Goal: Task Accomplishment & Management: Use online tool/utility

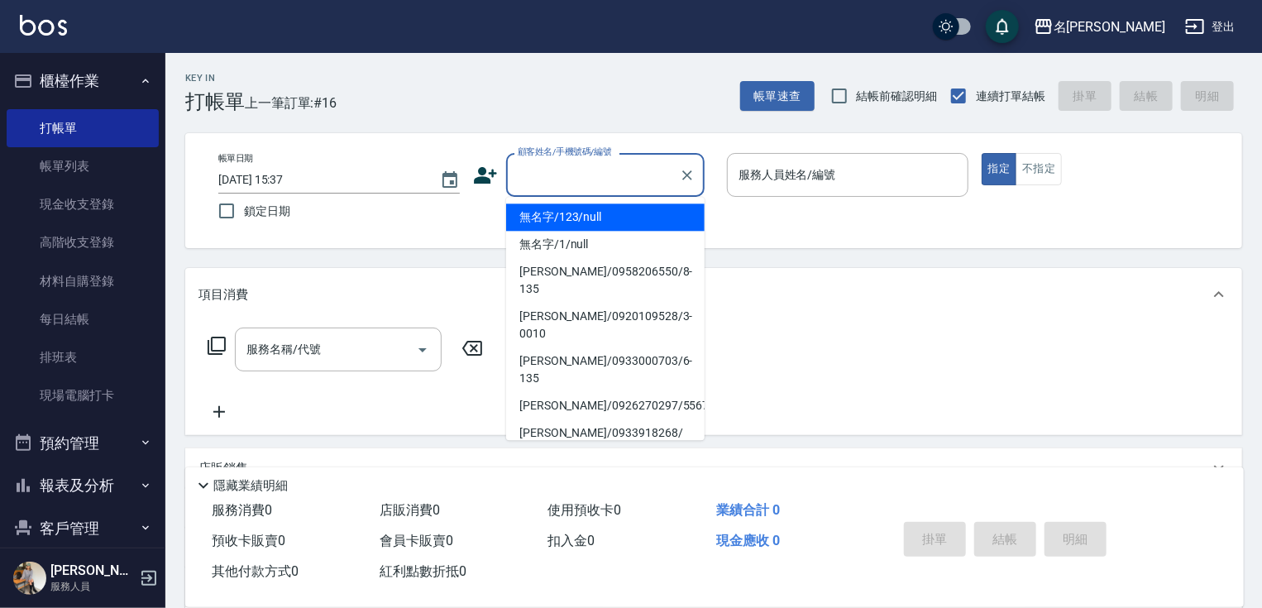
click at [540, 179] on input "顧客姓名/手機號碼/編號" at bounding box center [593, 174] width 159 height 29
click at [533, 215] on li "無名字/123/null" at bounding box center [605, 216] width 198 height 27
type input "無名字/123/null"
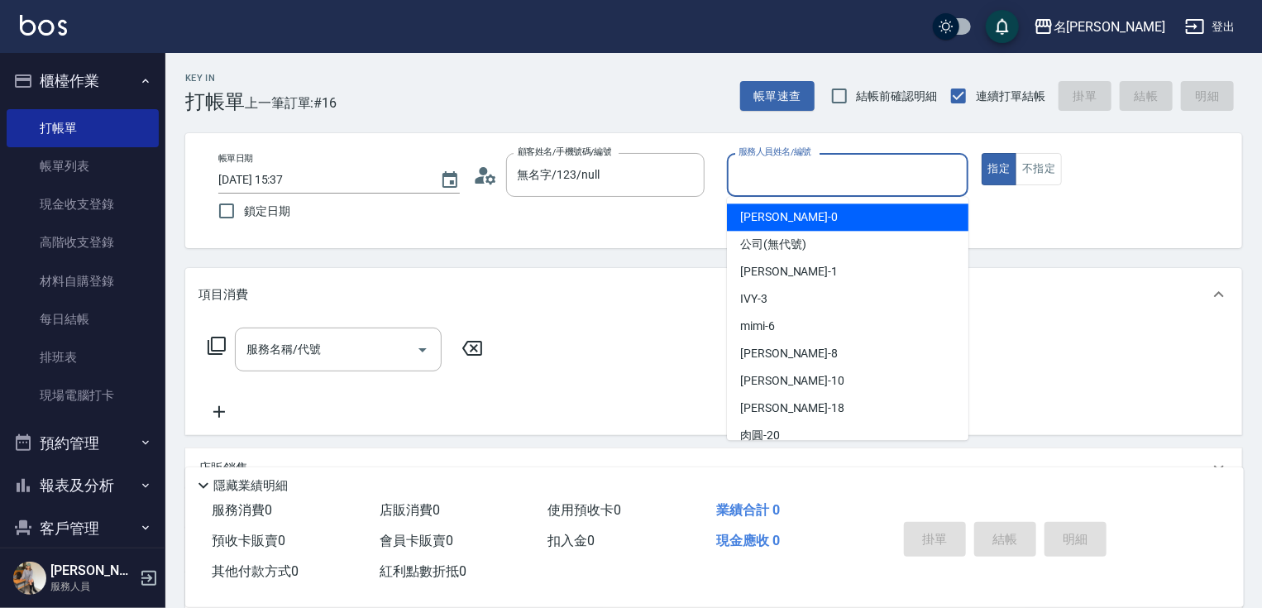
click at [777, 174] on input "服務人員姓名/編號" at bounding box center [847, 174] width 227 height 29
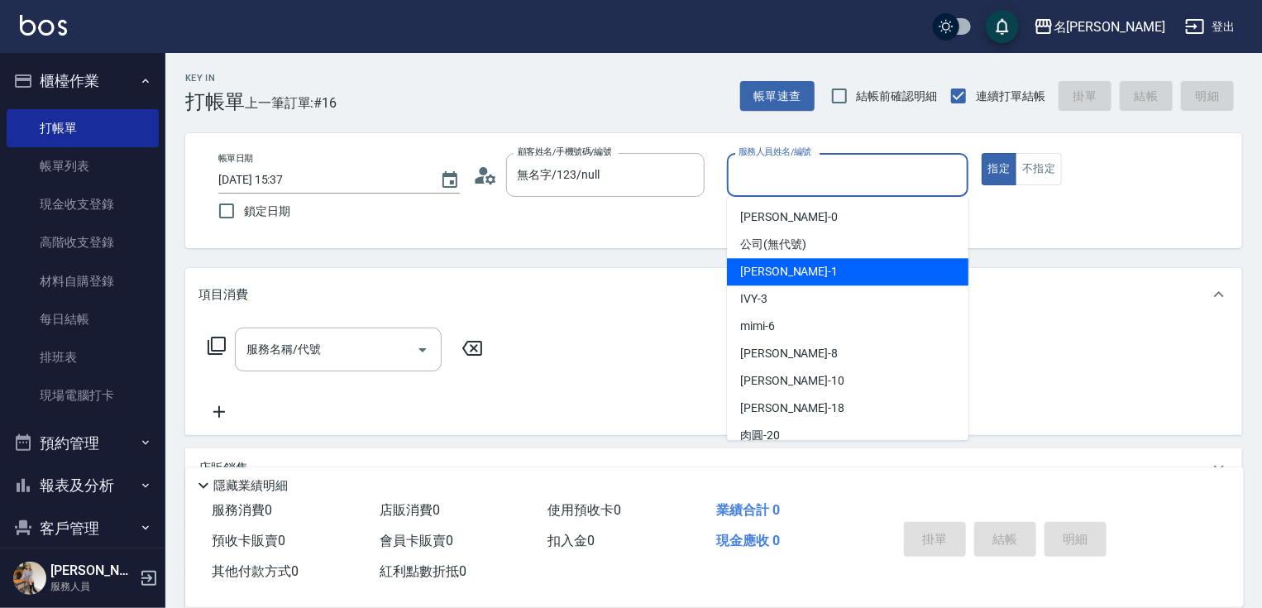
click at [793, 269] on div "[PERSON_NAME] -1" at bounding box center [847, 271] width 241 height 27
type input "[PERSON_NAME]-1"
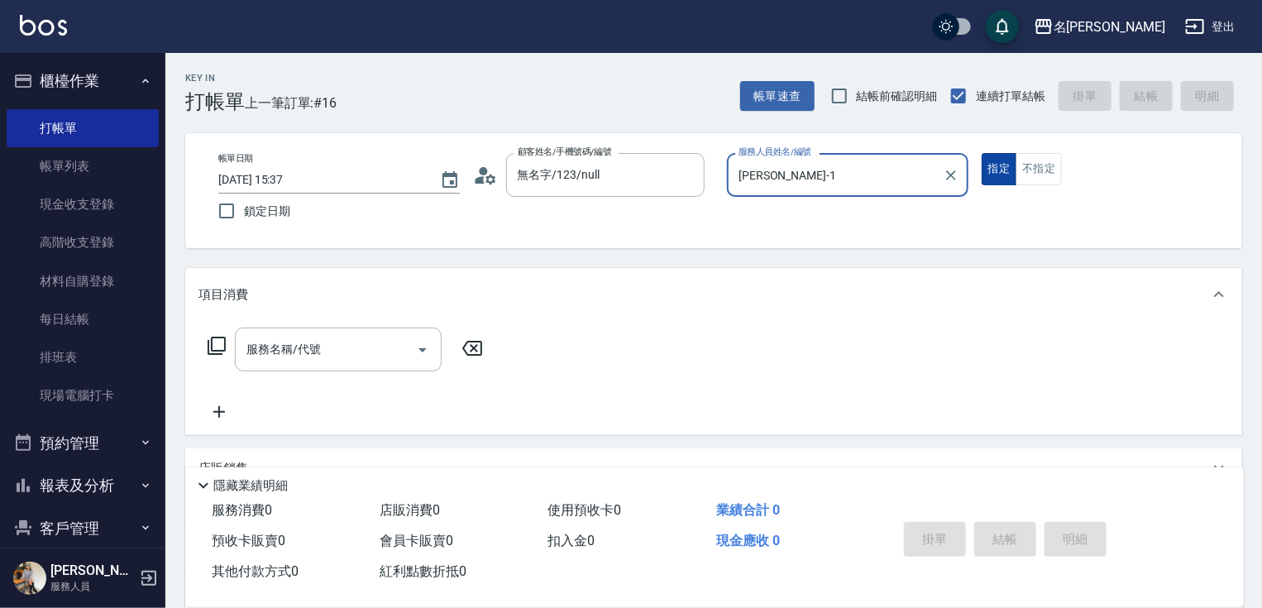
click at [999, 175] on button "指定" at bounding box center [1000, 169] width 36 height 32
click at [210, 341] on icon at bounding box center [217, 346] width 20 height 20
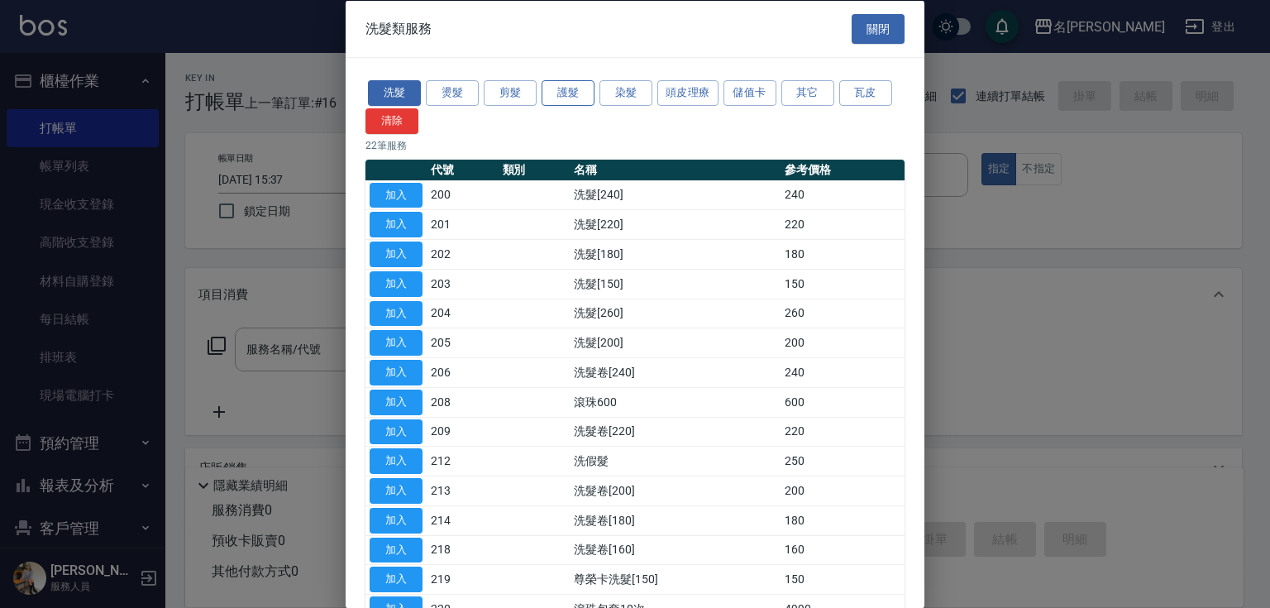
click at [558, 96] on button "護髮" at bounding box center [568, 93] width 53 height 26
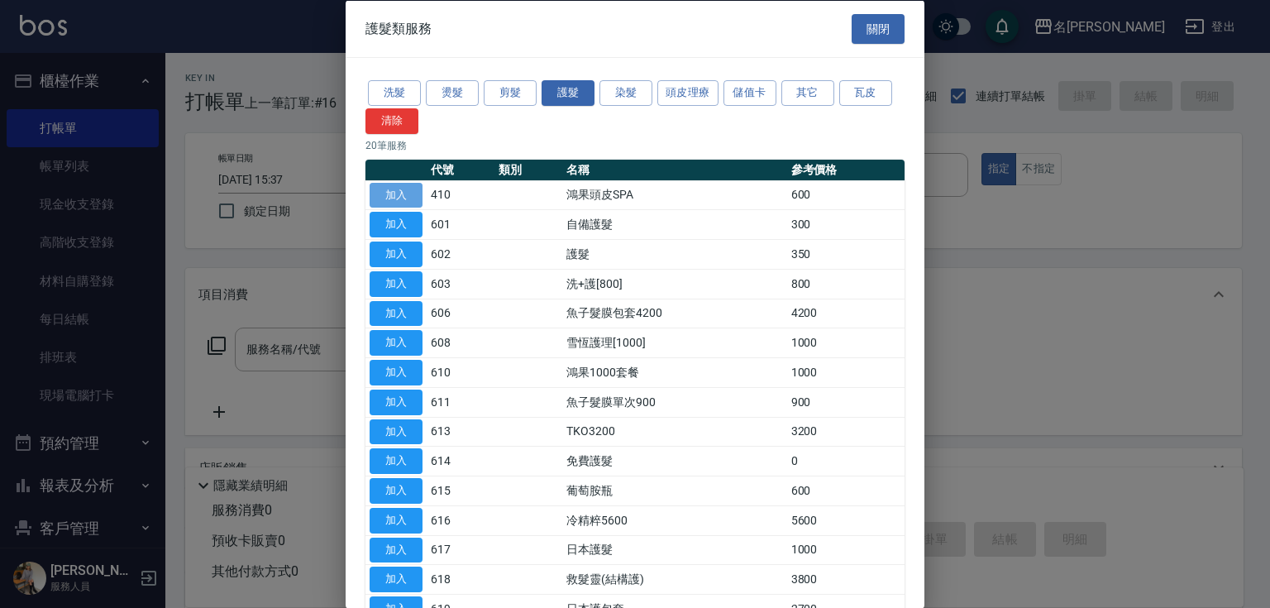
click at [413, 182] on button "加入" at bounding box center [396, 195] width 53 height 26
type input "鴻果頭皮SPA(410)"
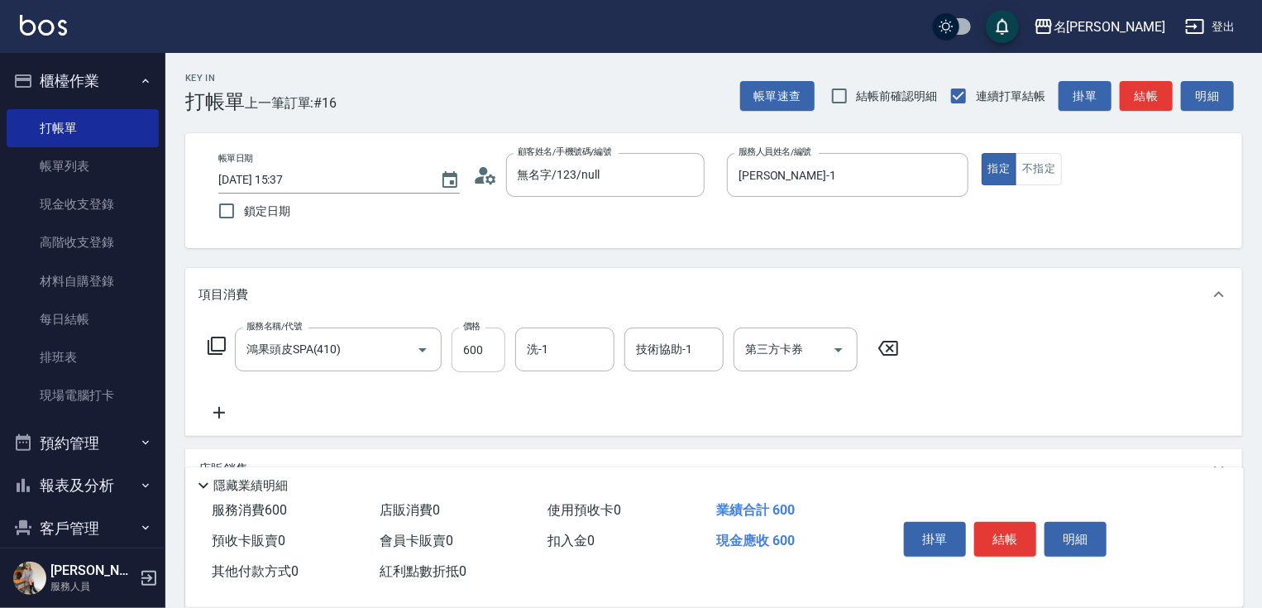
click at [497, 348] on input "600" at bounding box center [479, 350] width 54 height 45
type input "300"
type input "鴨肉-23"
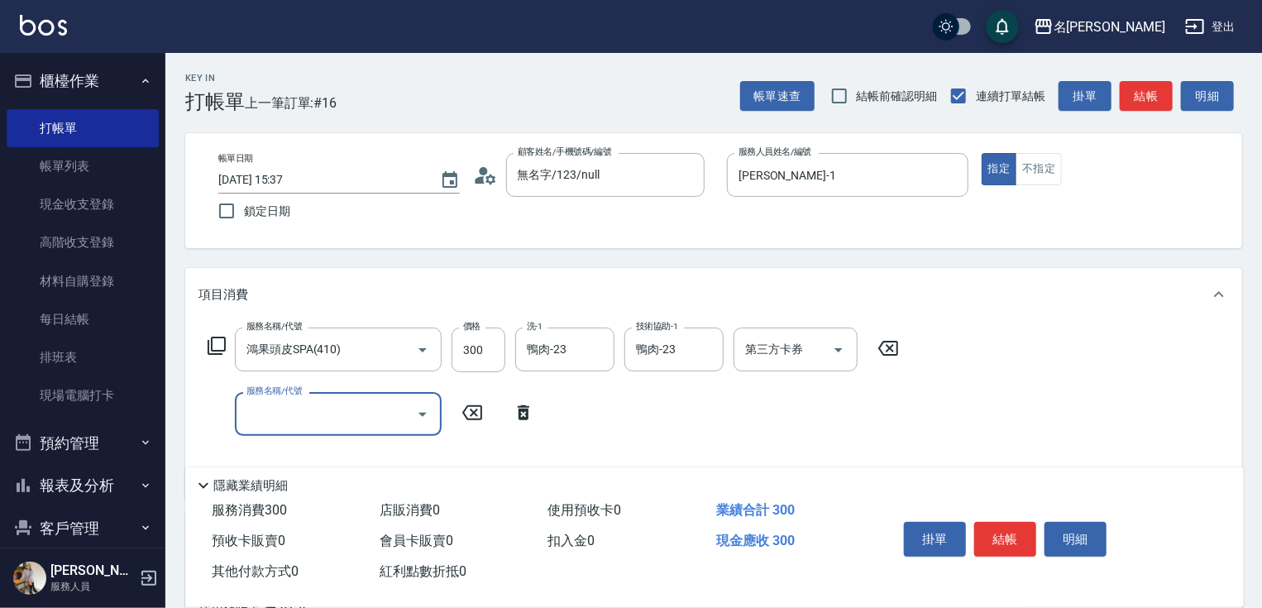
click at [208, 346] on icon at bounding box center [217, 346] width 18 height 18
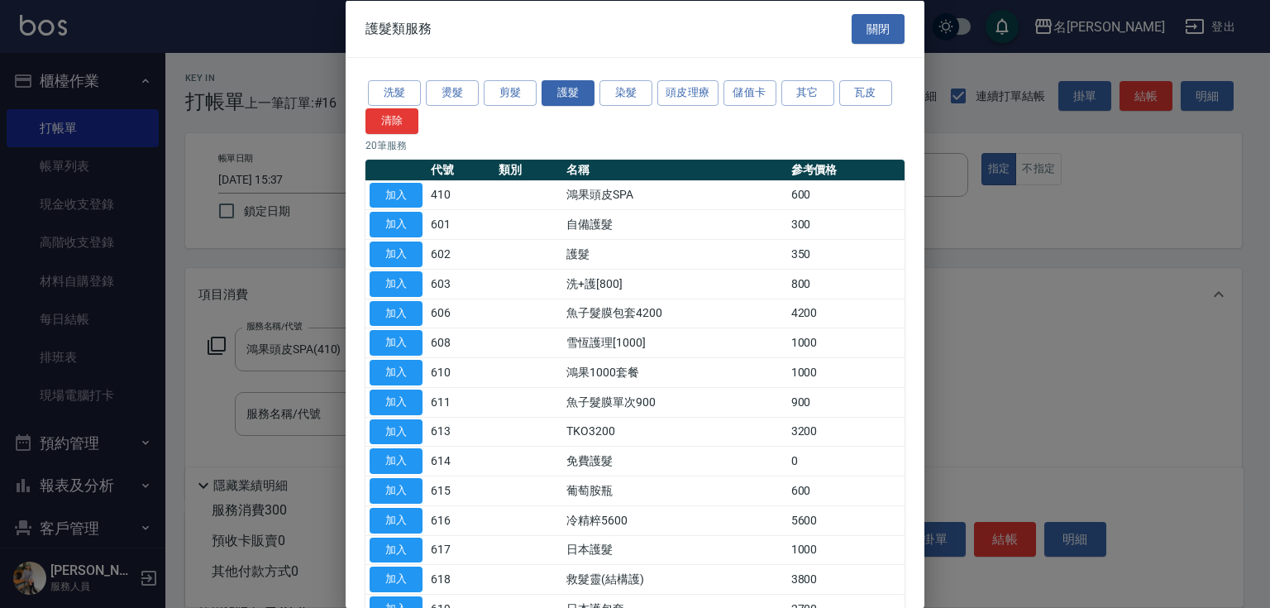
click at [393, 285] on button "加入" at bounding box center [396, 283] width 53 height 26
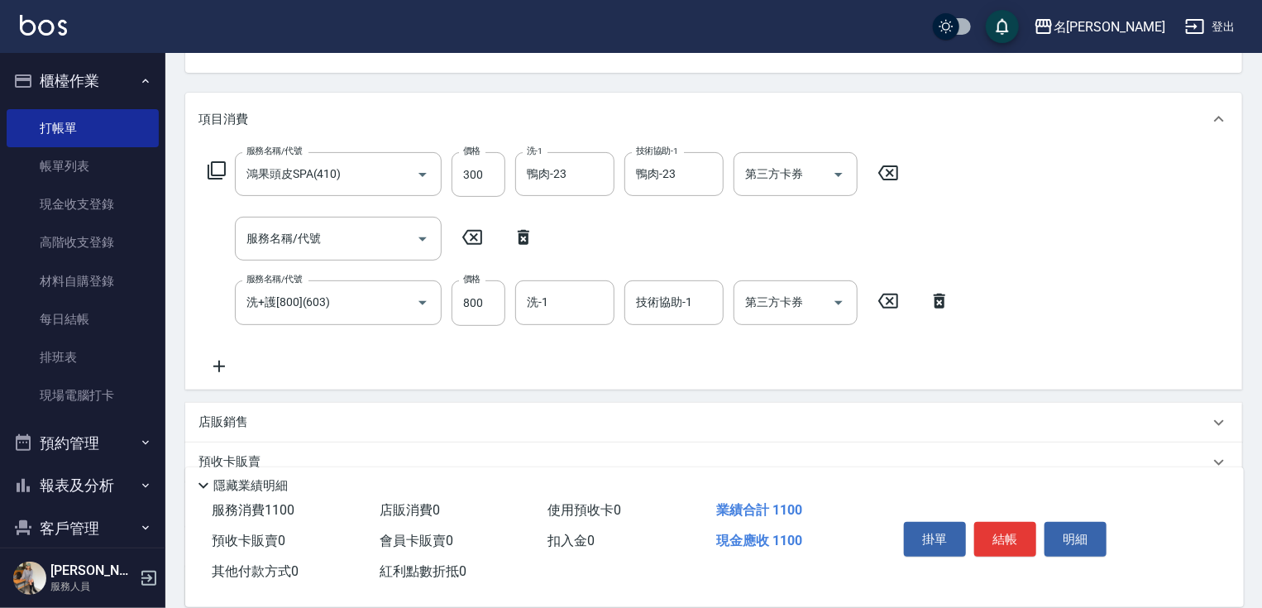
scroll to position [198, 0]
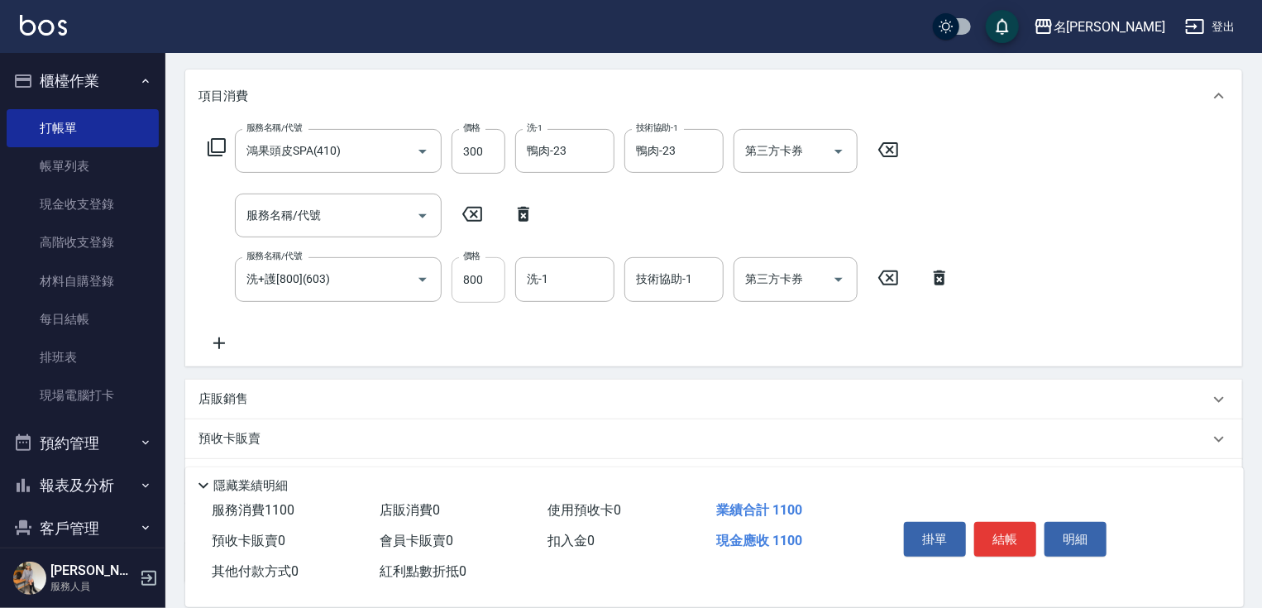
click at [494, 270] on input "800" at bounding box center [479, 279] width 54 height 45
type input "0"
type input "鴨肉-23"
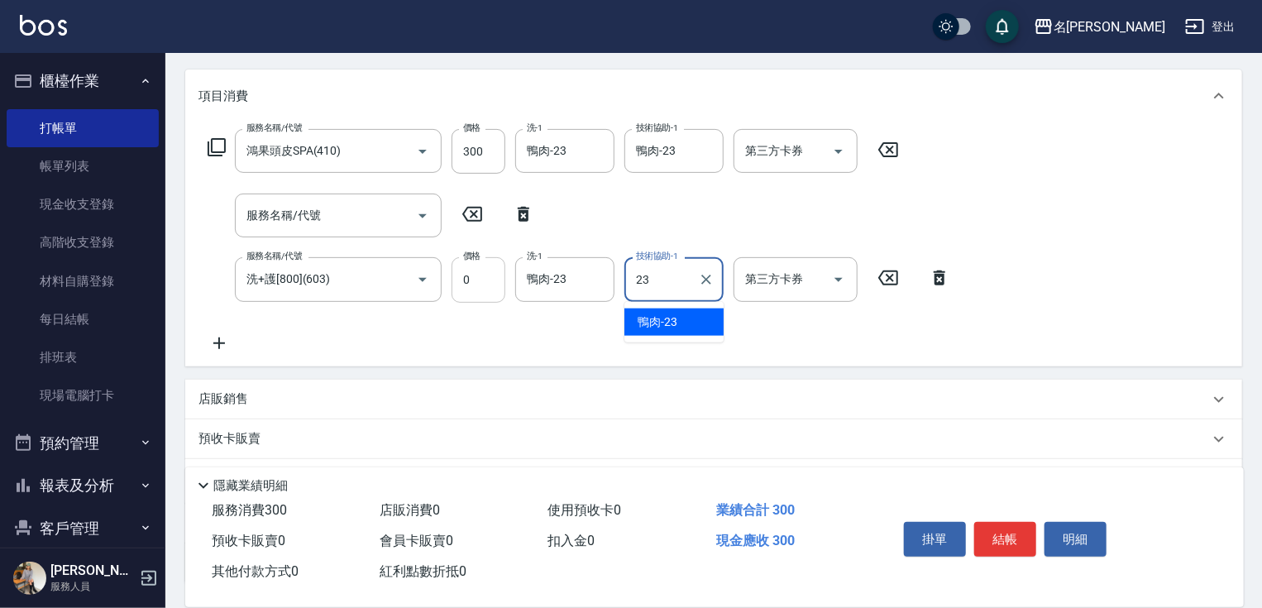
type input "鴨肉-23"
click at [216, 341] on icon at bounding box center [218, 343] width 41 height 20
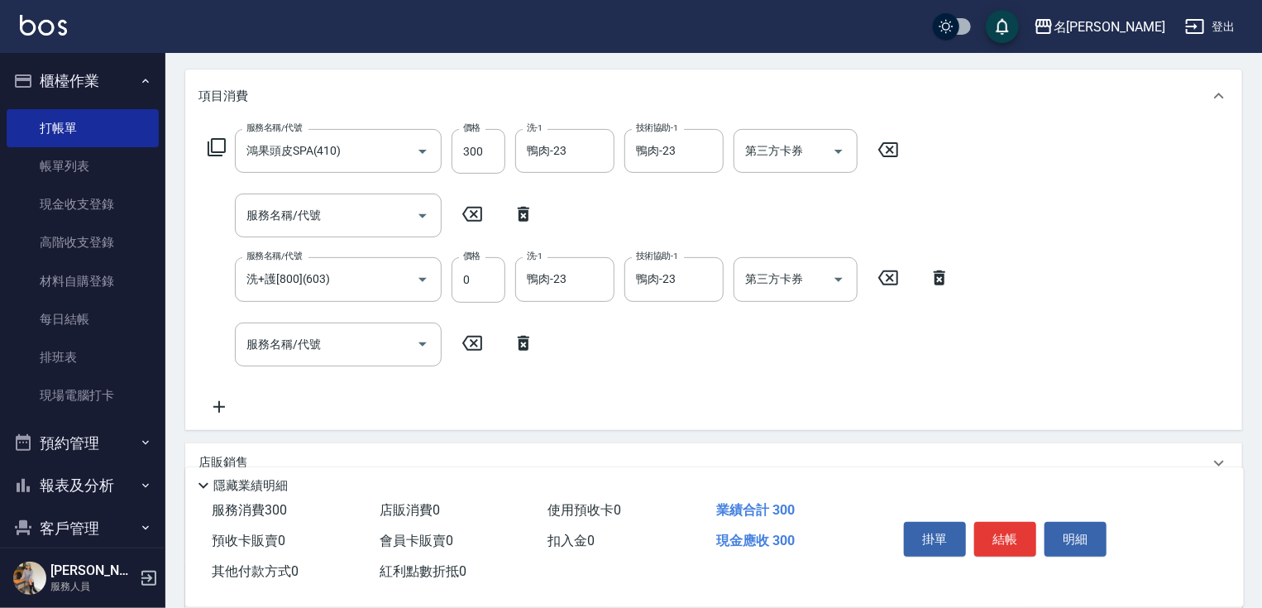
click at [215, 146] on icon at bounding box center [217, 147] width 20 height 20
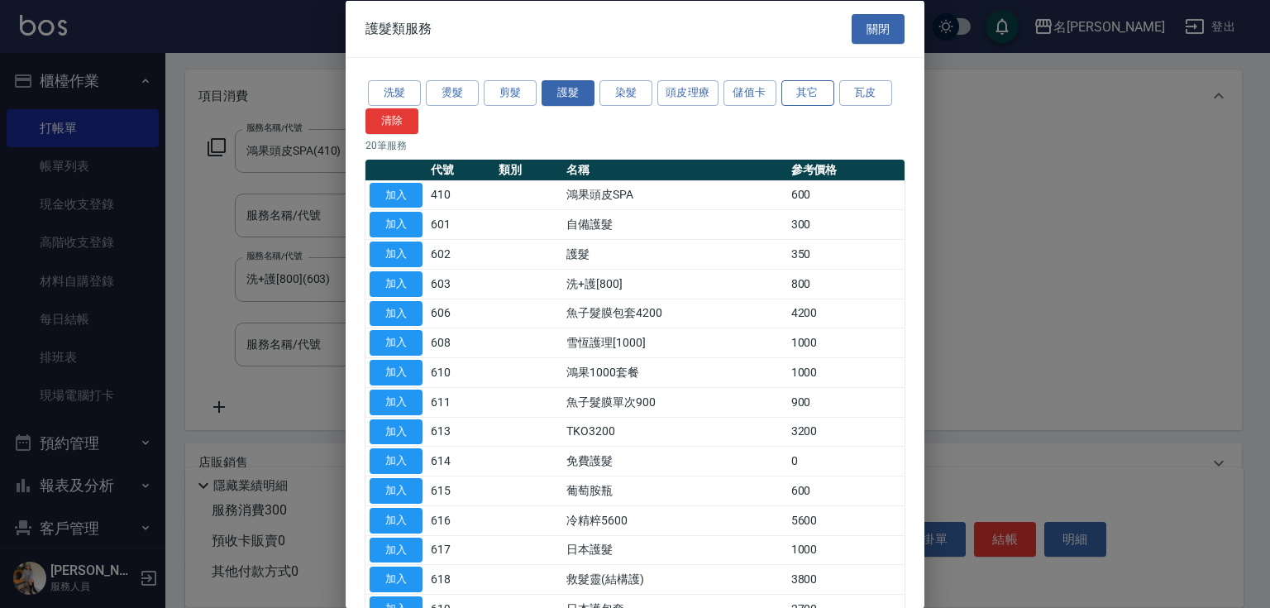
click at [810, 88] on button "其它" at bounding box center [808, 93] width 53 height 26
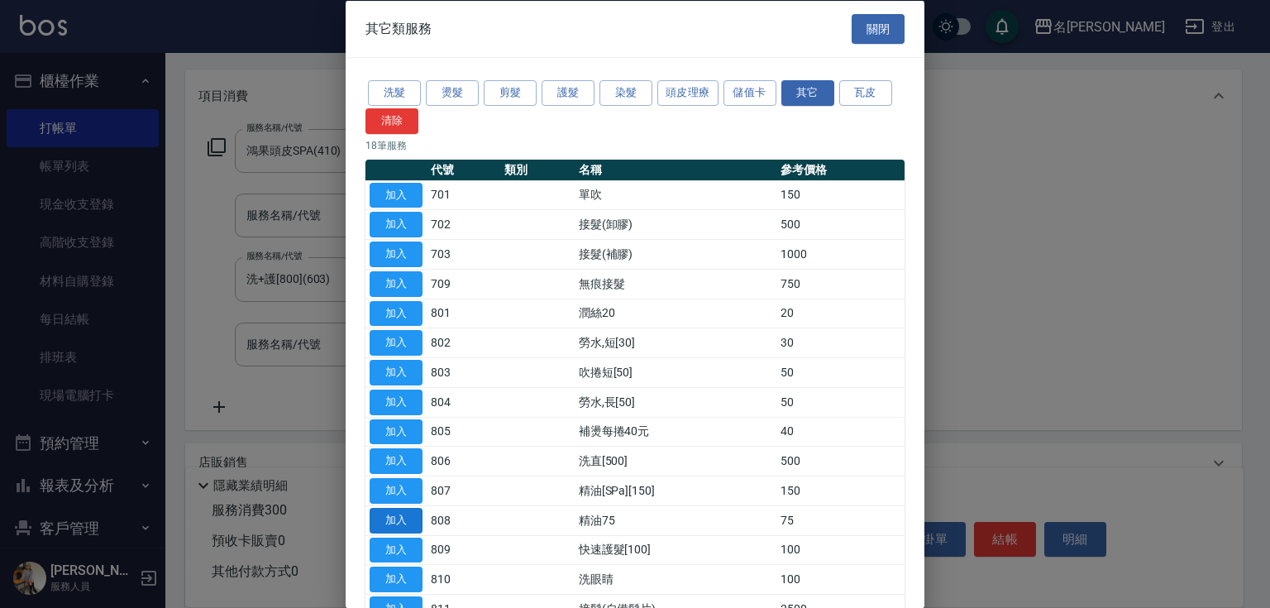
click at [389, 515] on button "加入" at bounding box center [396, 520] width 53 height 26
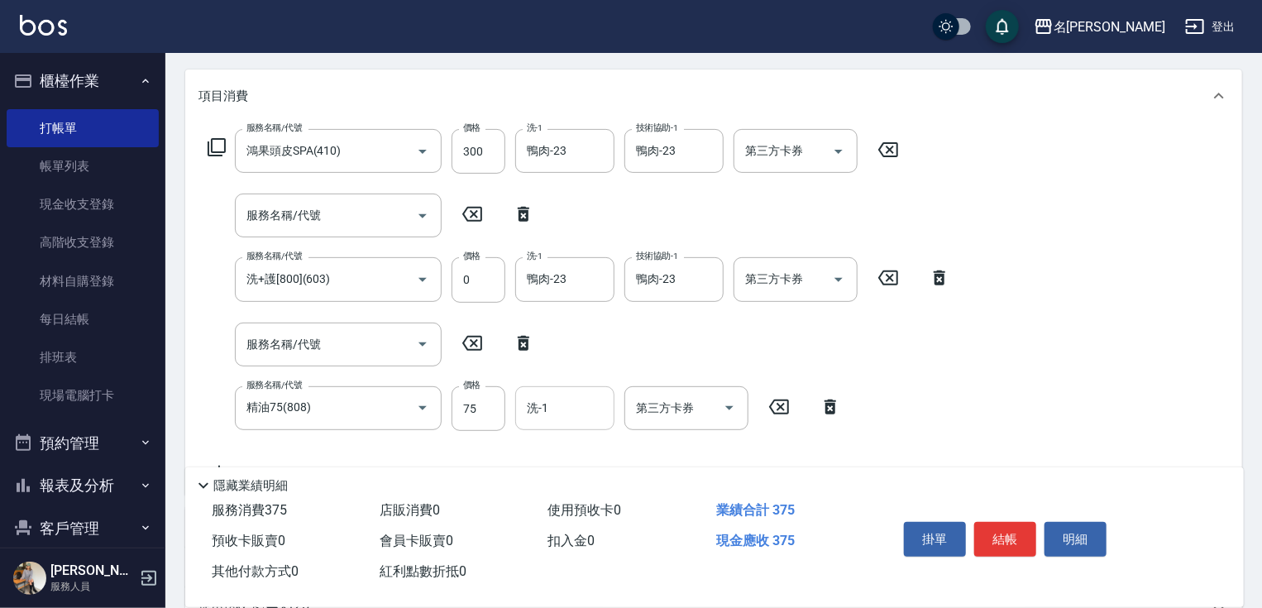
click at [548, 410] on input "洗-1" at bounding box center [565, 408] width 84 height 29
type input "鴨肉-23"
click at [1011, 530] on button "結帳" at bounding box center [1005, 539] width 62 height 35
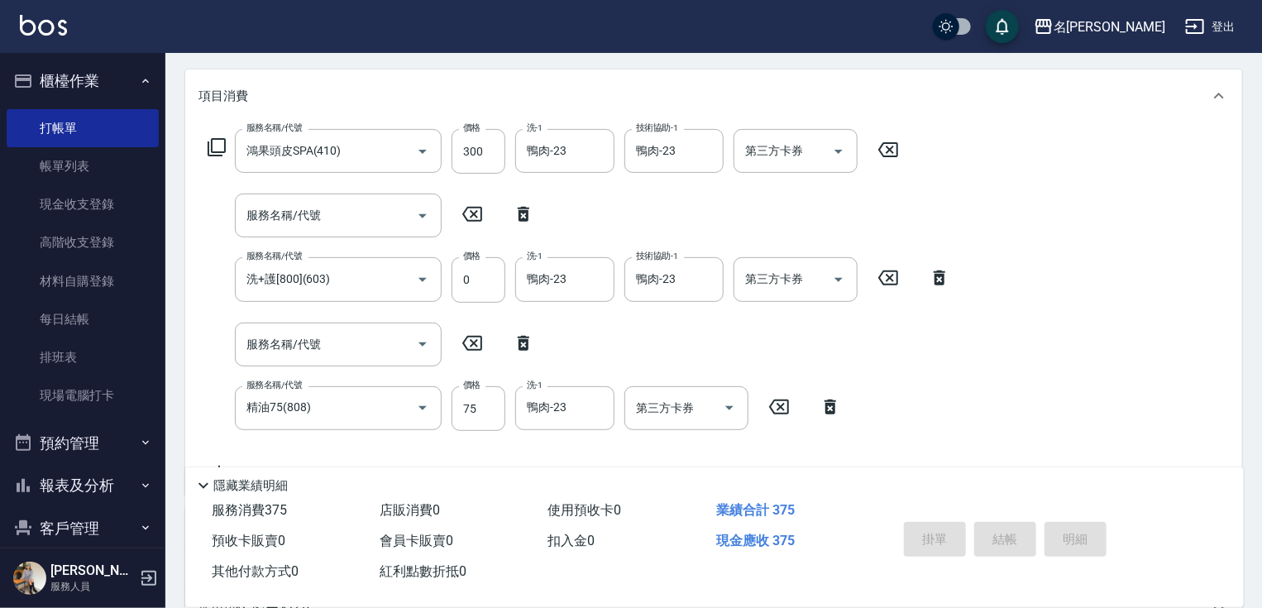
type input "[DATE] 17:19"
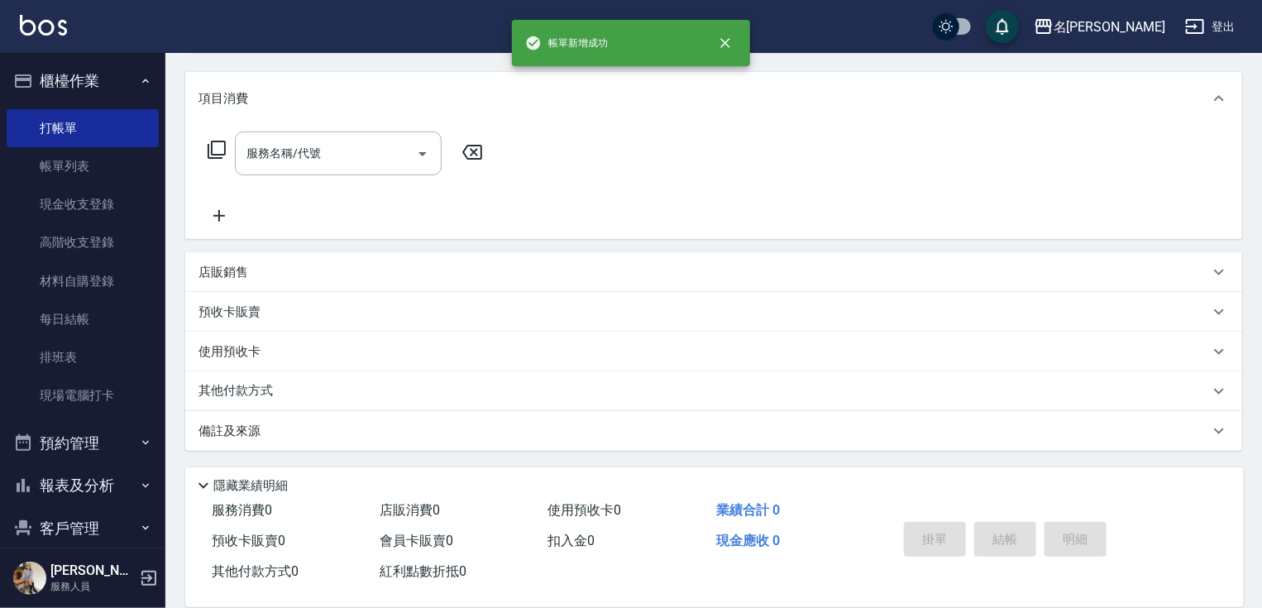
scroll to position [0, 0]
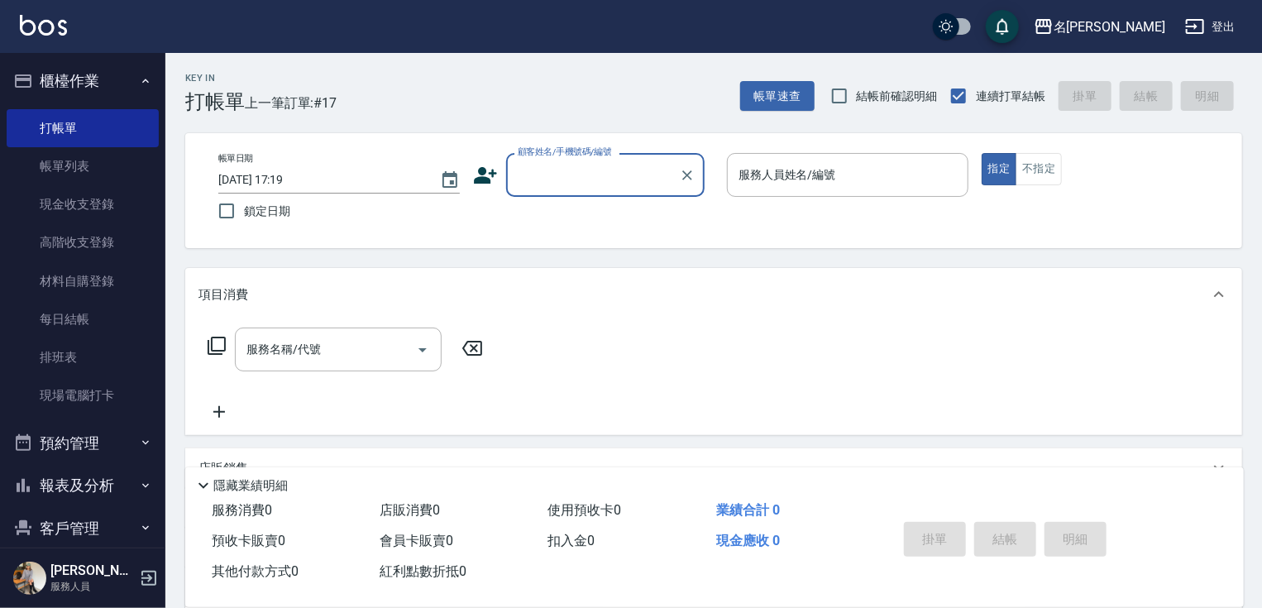
click at [562, 175] on input "顧客姓名/手機號碼/編號" at bounding box center [593, 174] width 159 height 29
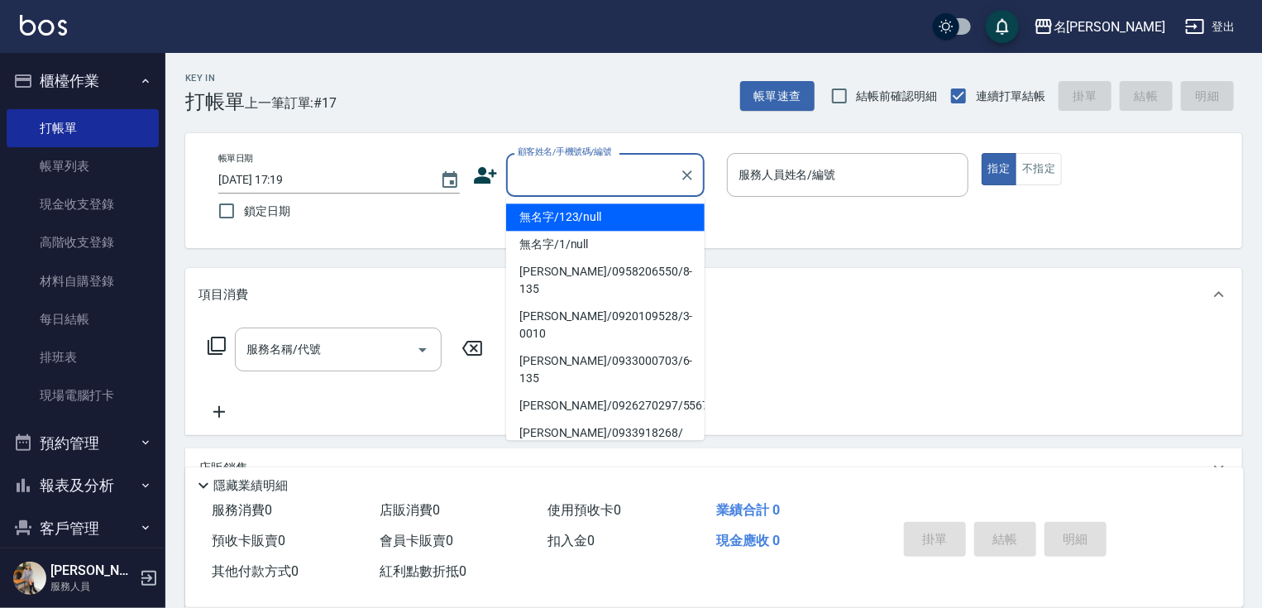
click at [574, 213] on li "無名字/123/null" at bounding box center [605, 216] width 198 height 27
type input "無名字/123/null"
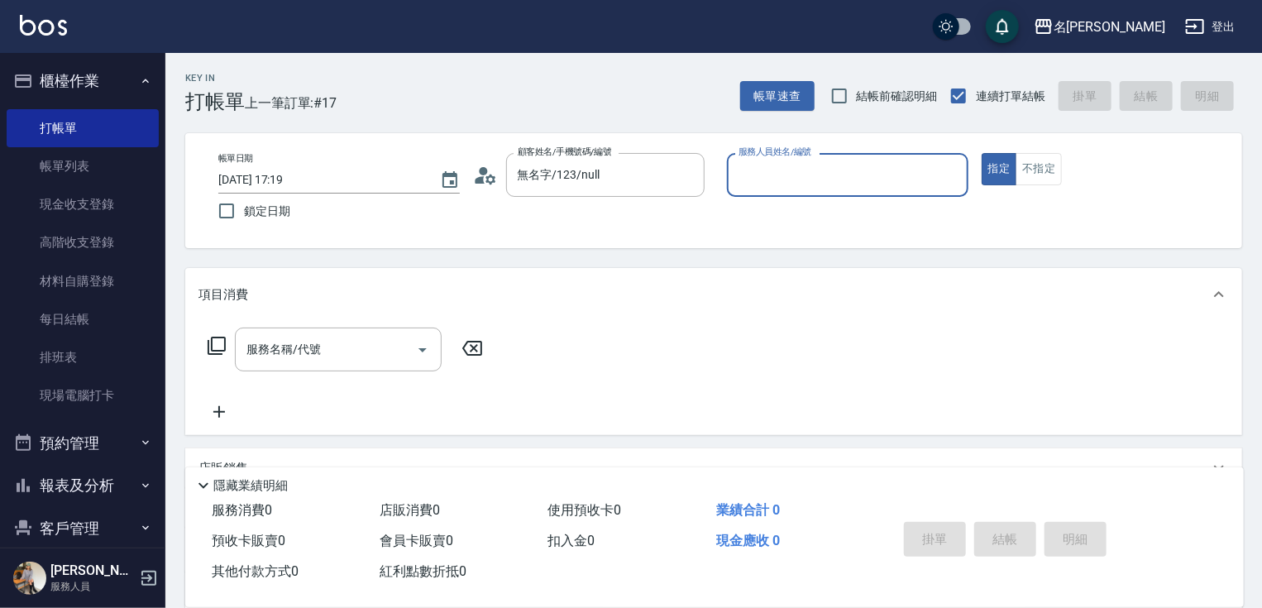
click at [809, 185] on input "服務人員姓名/編號" at bounding box center [847, 174] width 227 height 29
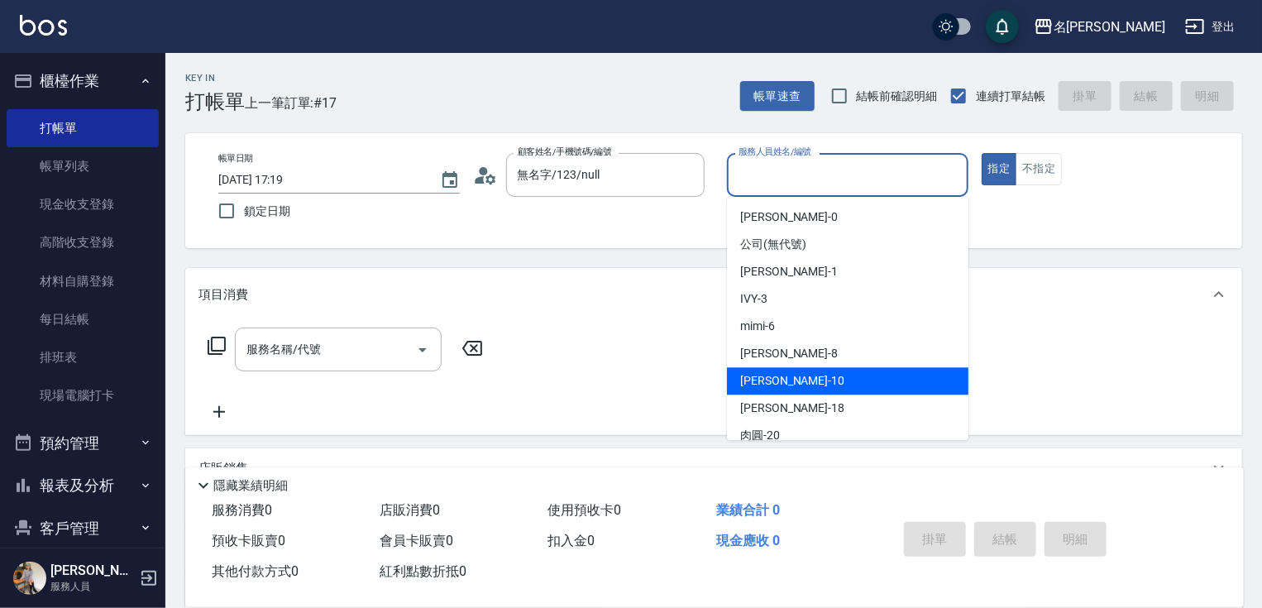
click at [817, 372] on div "[PERSON_NAME] -10" at bounding box center [847, 380] width 241 height 27
type input "[PERSON_NAME]-10"
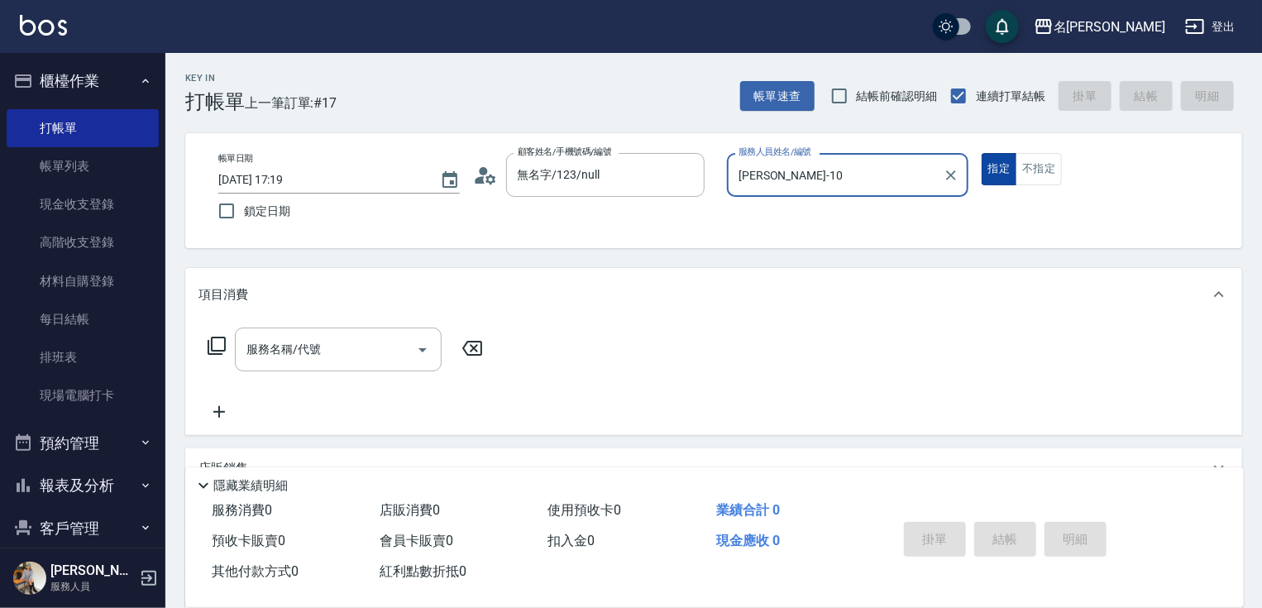
click at [996, 169] on button "指定" at bounding box center [1000, 169] width 36 height 32
click at [221, 344] on icon at bounding box center [217, 346] width 20 height 20
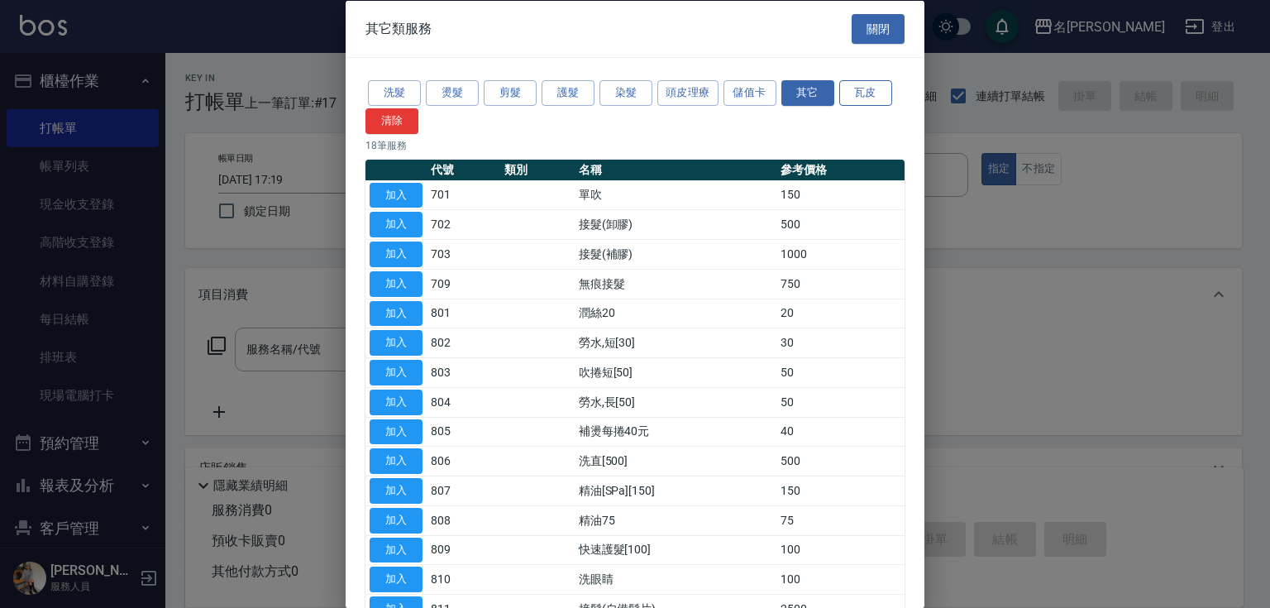
click at [858, 83] on button "瓦皮" at bounding box center [865, 93] width 53 height 26
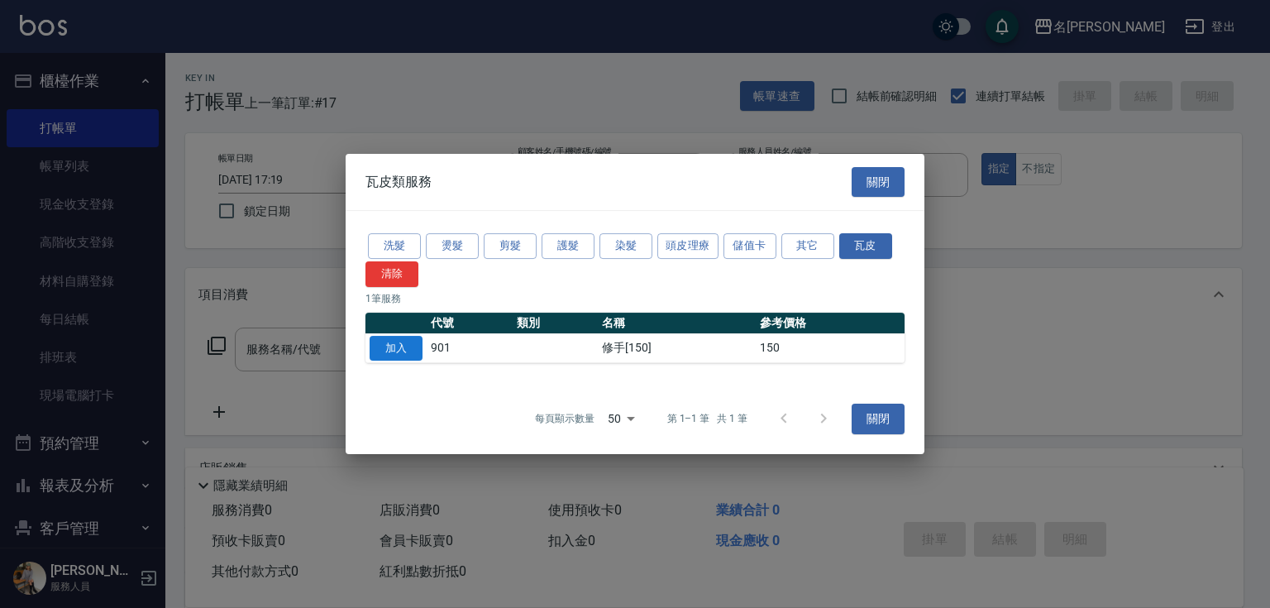
click at [401, 342] on button "加入" at bounding box center [396, 349] width 53 height 26
type input "修手[150](901)"
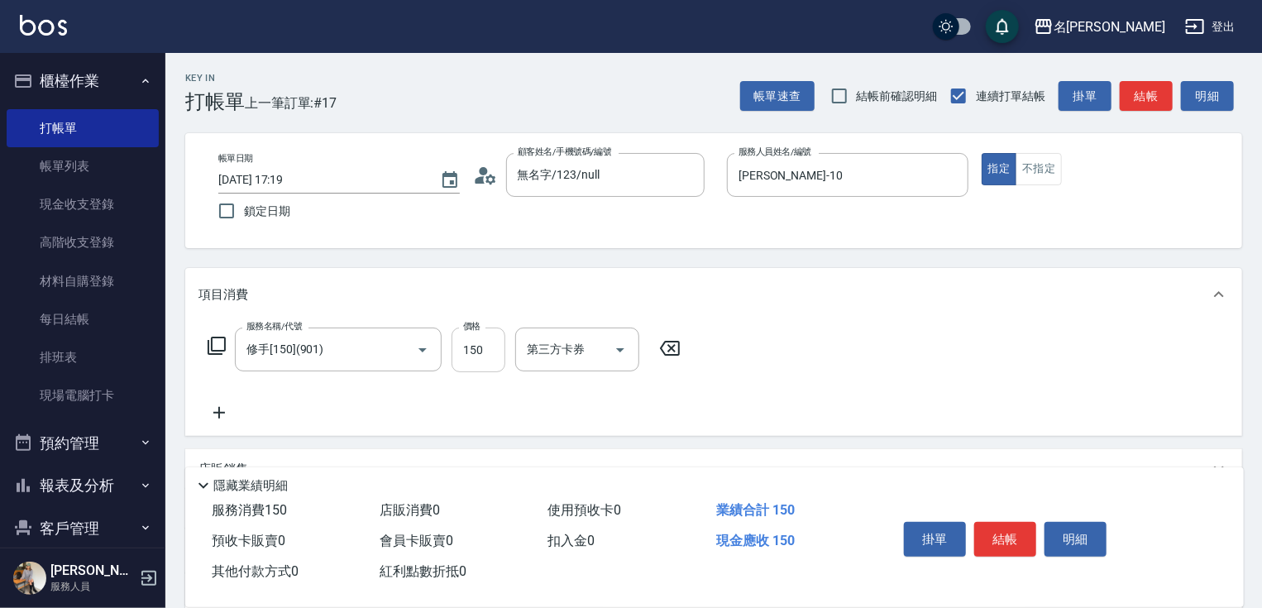
click at [481, 351] on input "150" at bounding box center [479, 350] width 54 height 45
type input "400"
click at [997, 542] on button "結帳" at bounding box center [1005, 539] width 62 height 35
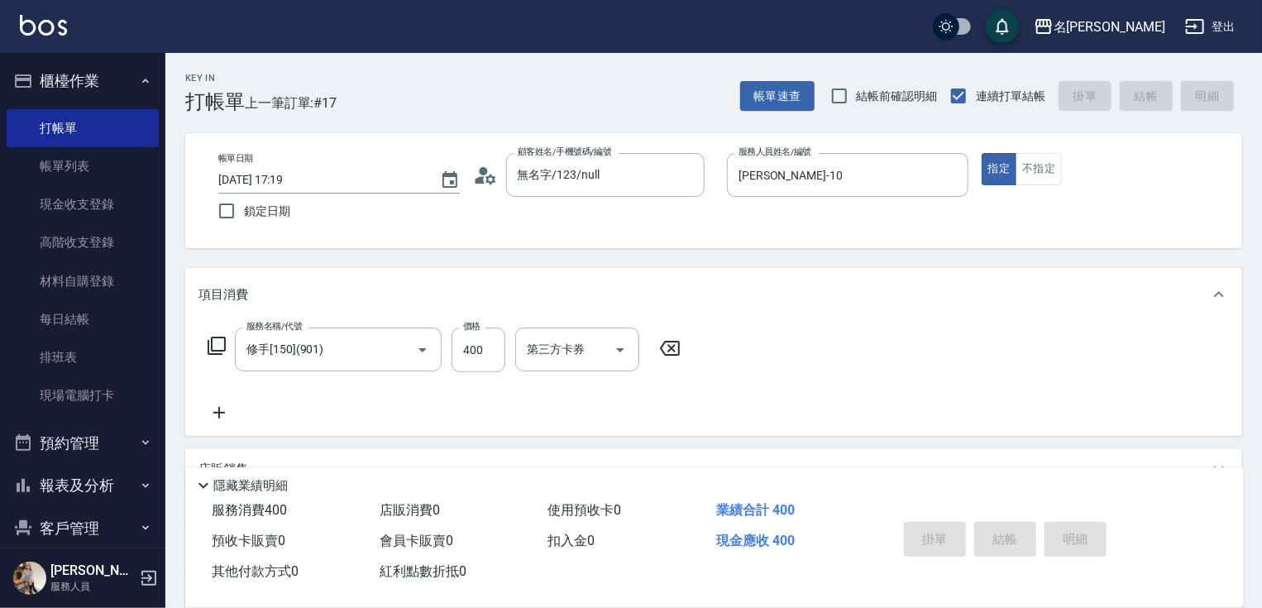
type input "[DATE] 17:20"
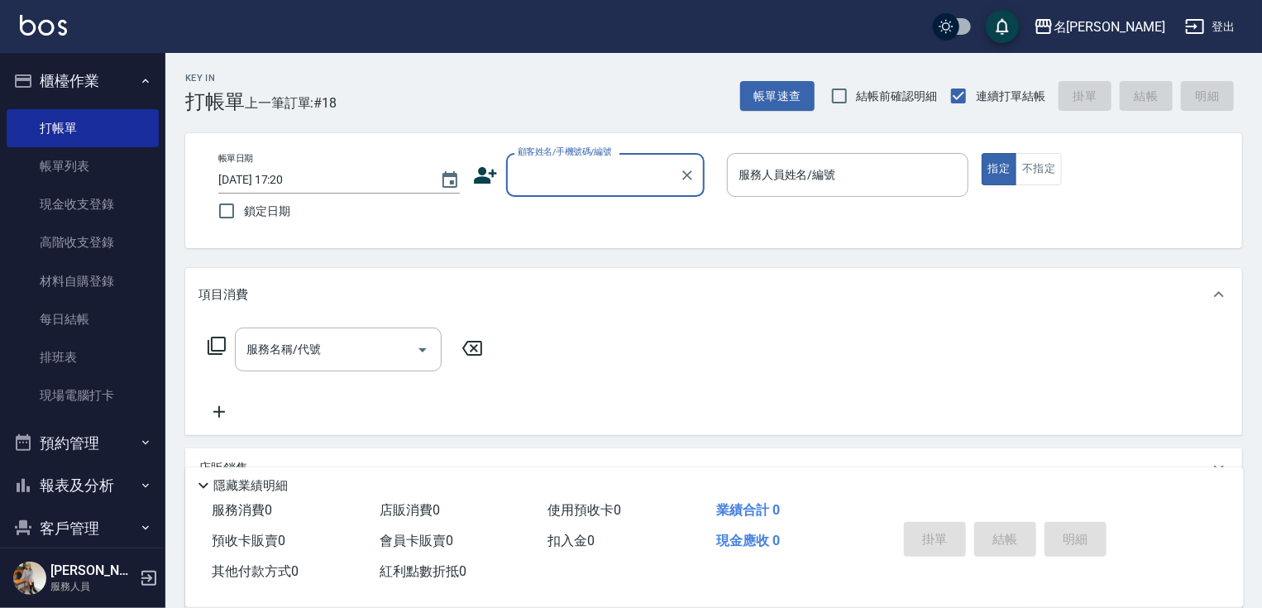
click at [516, 175] on input "顧客姓名/手機號碼/編號" at bounding box center [593, 174] width 159 height 29
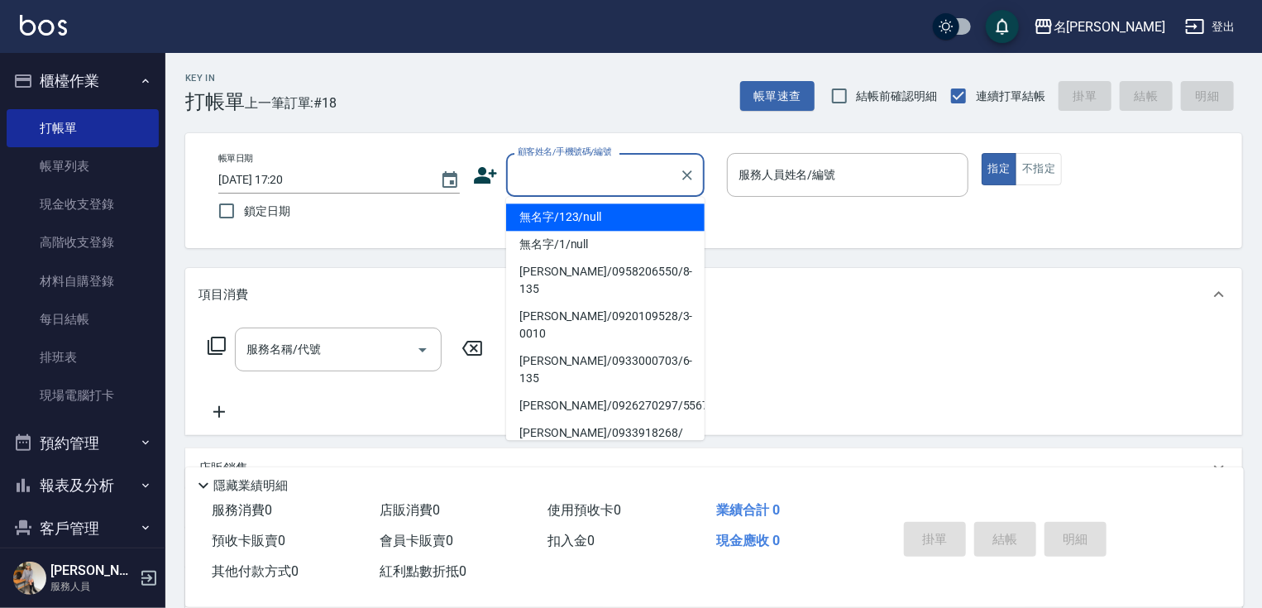
click at [588, 217] on li "無名字/123/null" at bounding box center [605, 216] width 198 height 27
type input "無名字/123/null"
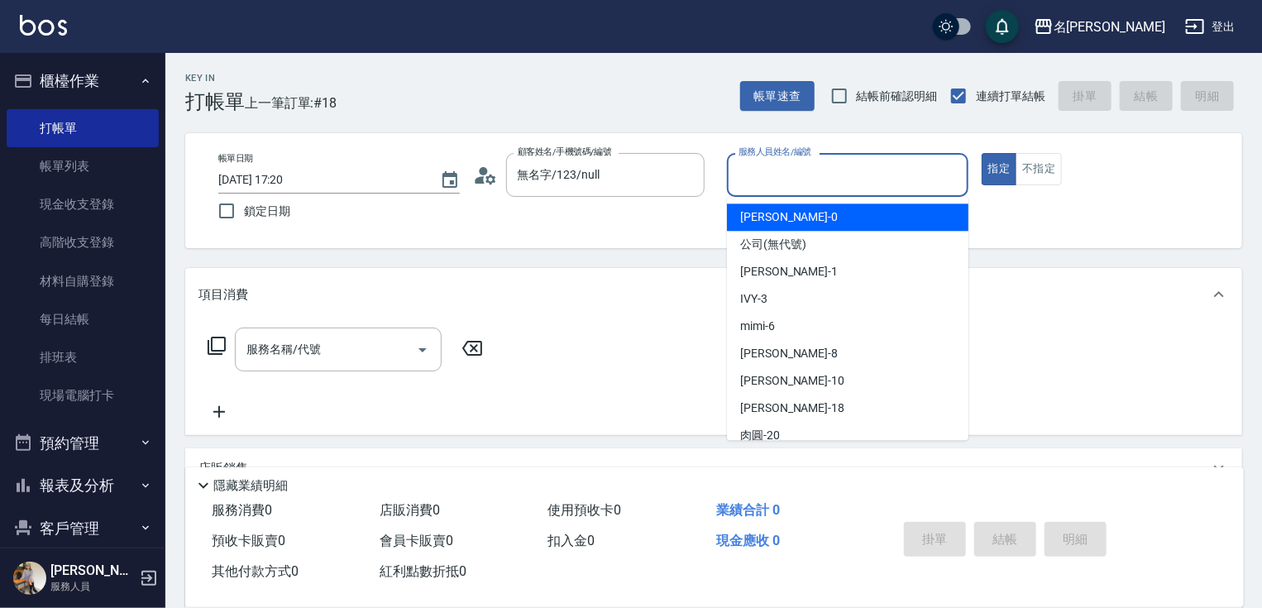
click at [754, 185] on input "服務人員姓名/編號" at bounding box center [847, 174] width 227 height 29
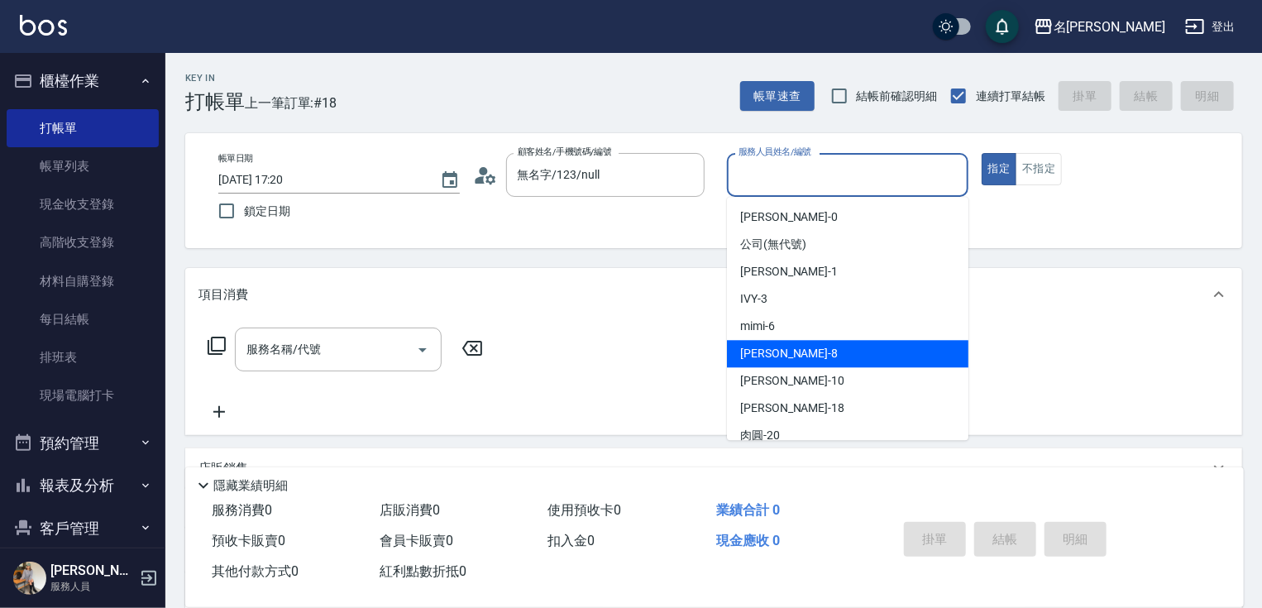
click at [787, 355] on div "曉容 -8" at bounding box center [847, 353] width 241 height 27
type input "曉容-8"
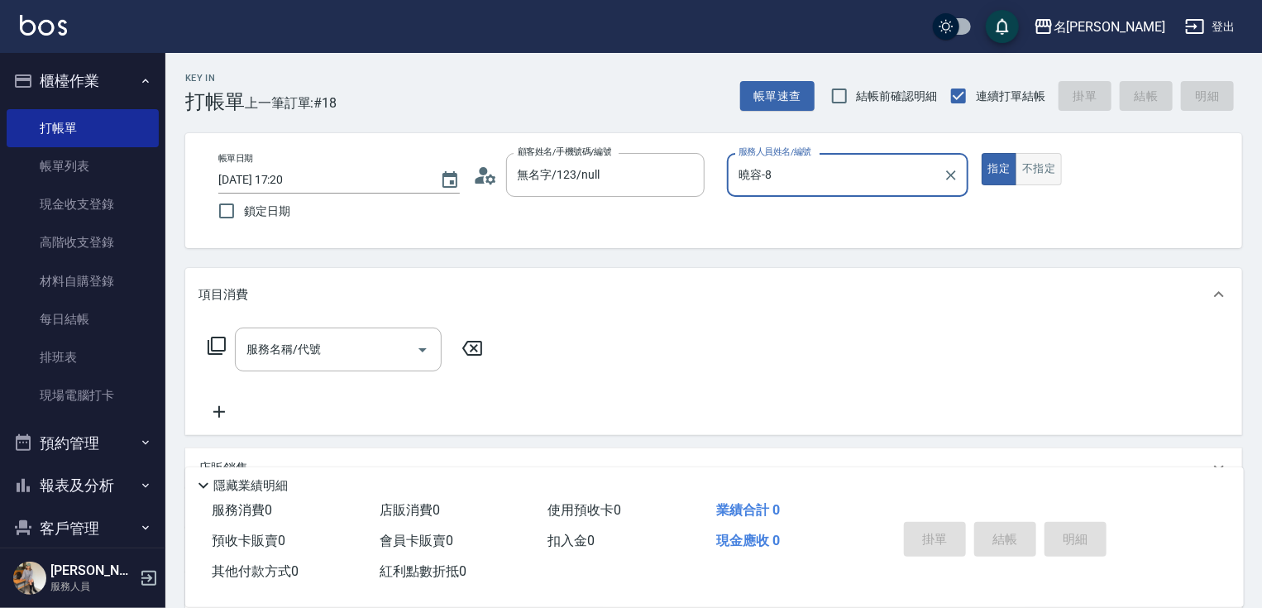
click at [1027, 176] on button "不指定" at bounding box center [1039, 169] width 46 height 32
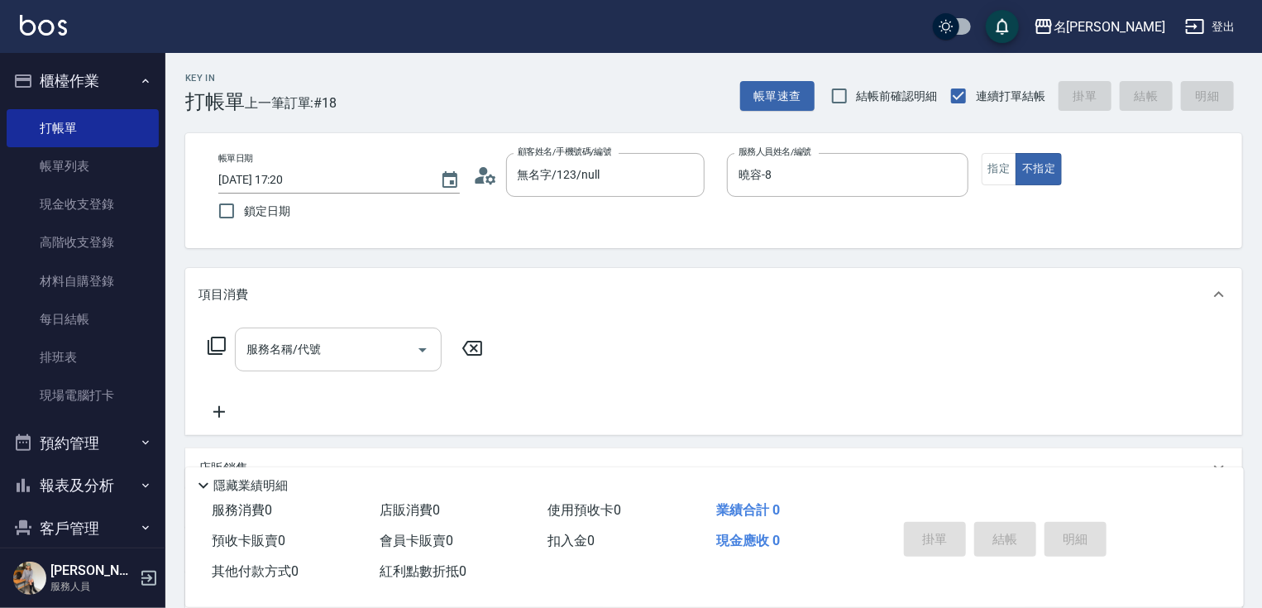
click at [377, 354] on input "服務名稱/代號" at bounding box center [325, 349] width 167 height 29
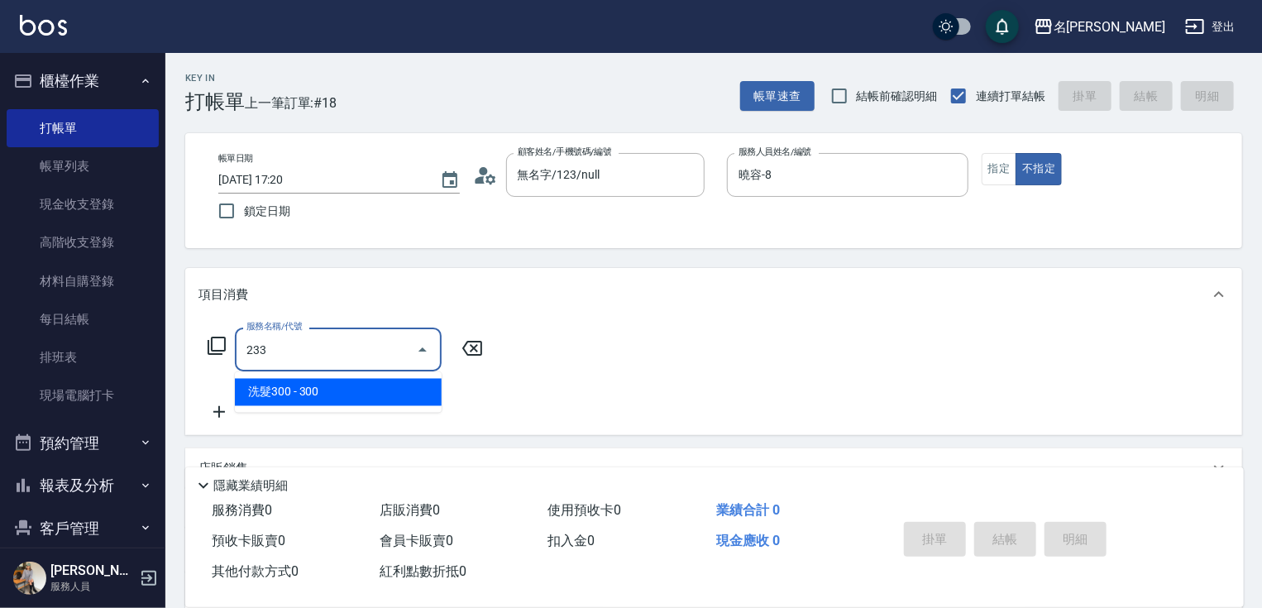
type input "洗髮300(233)"
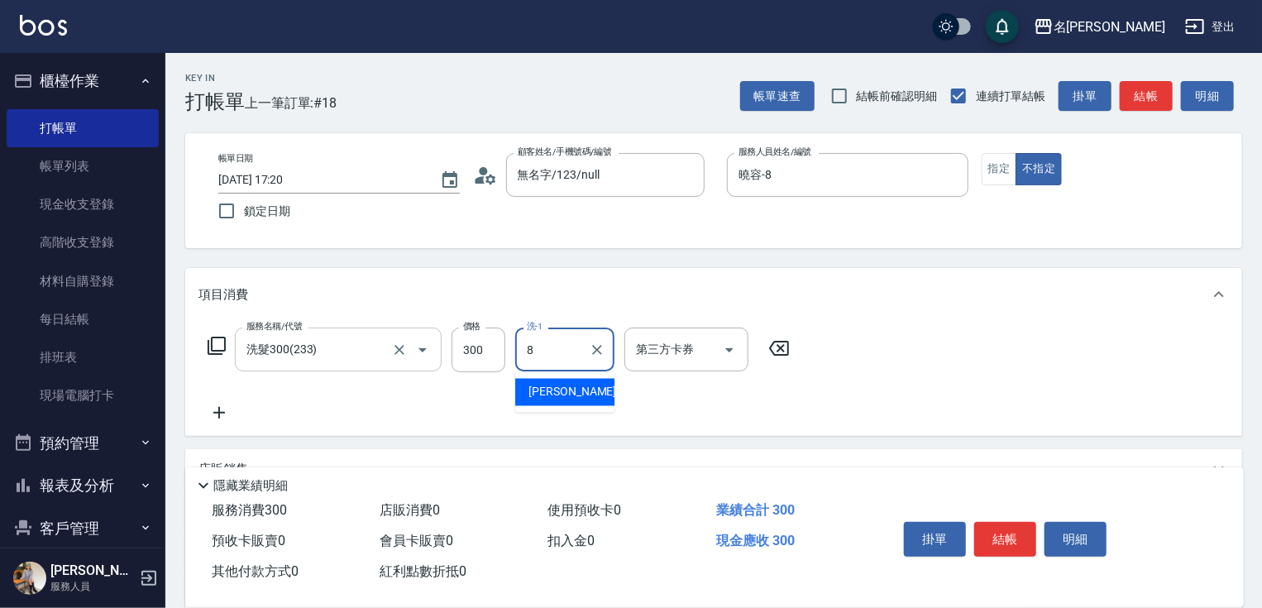
type input "曉容-8"
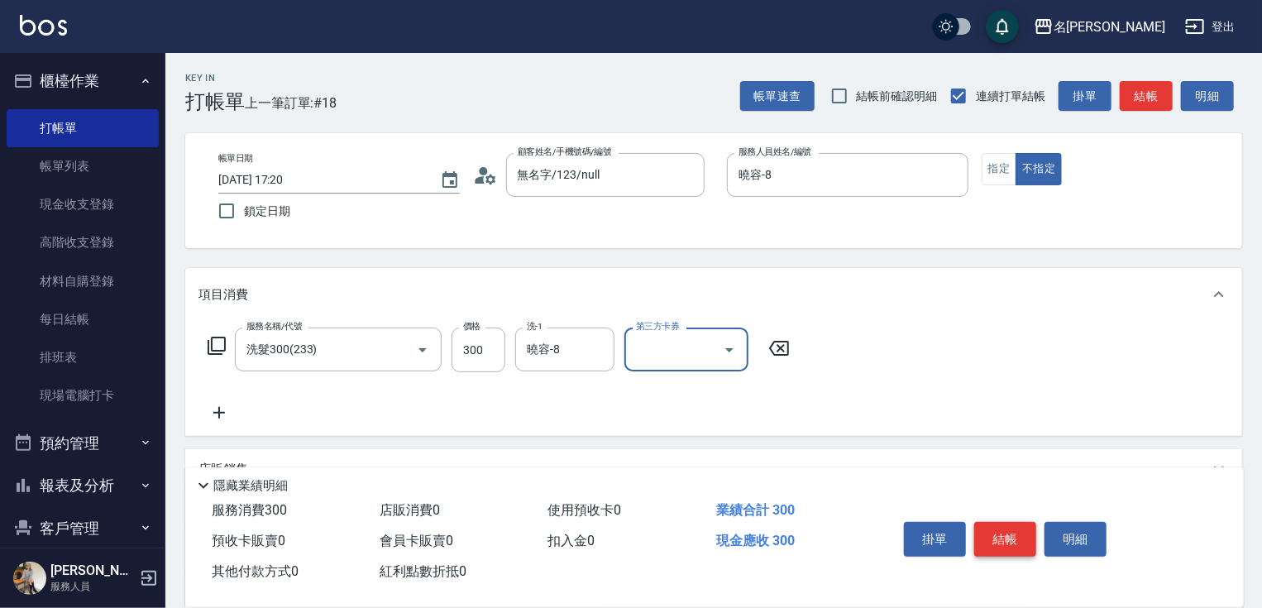
click at [1020, 541] on button "結帳" at bounding box center [1005, 539] width 62 height 35
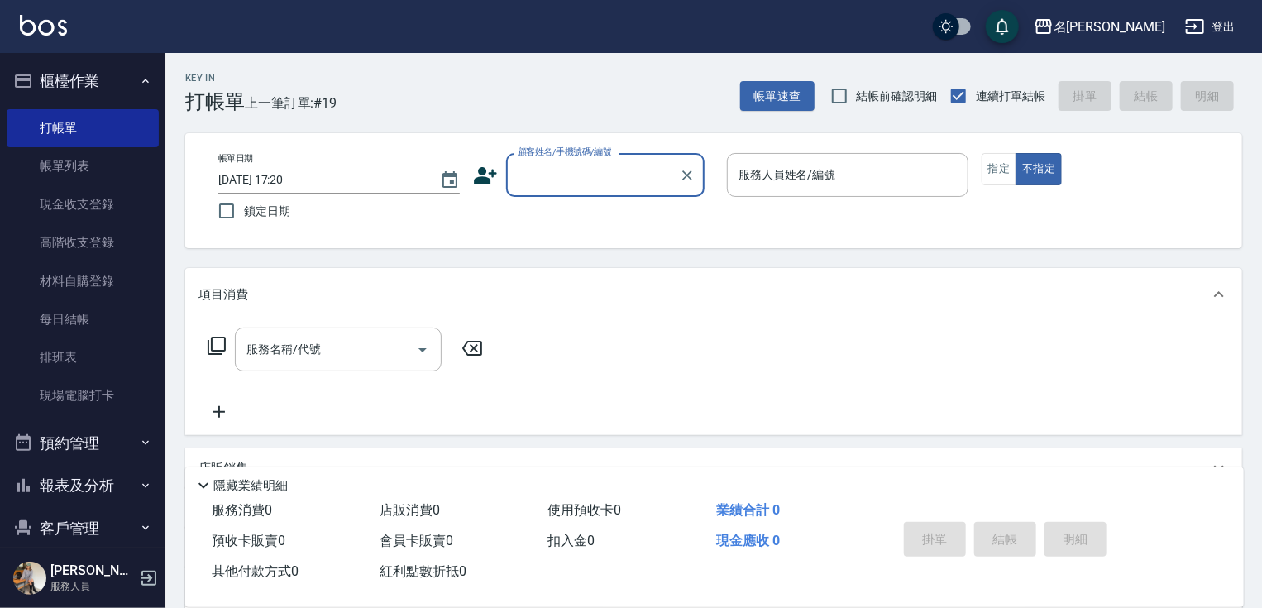
click at [576, 174] on input "顧客姓名/手機號碼/編號" at bounding box center [593, 174] width 159 height 29
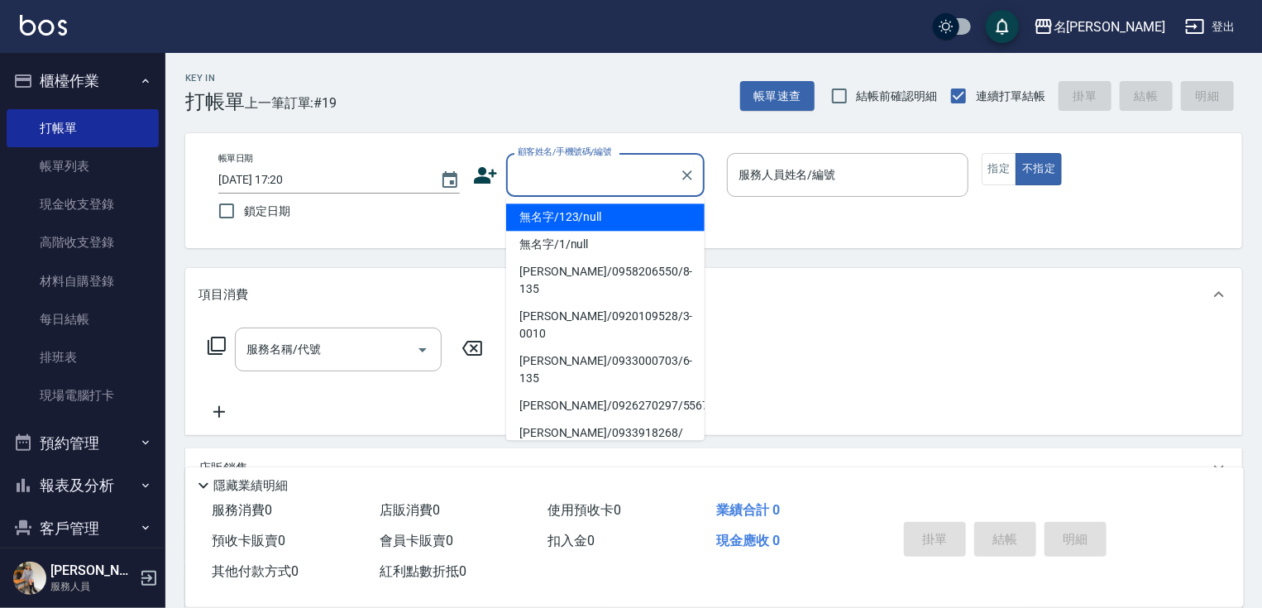
click at [590, 219] on li "無名字/123/null" at bounding box center [605, 216] width 198 height 27
click at [590, 219] on div "帳單日期 [DATE] 17:20 鎖定日期 顧客姓名/手機號碼/編號 顧客姓名/手機號碼/編號 服務人員姓名/編號 服務人員姓名/編號 指定 不指定" at bounding box center [713, 190] width 1017 height 75
type input "無名字/123/null"
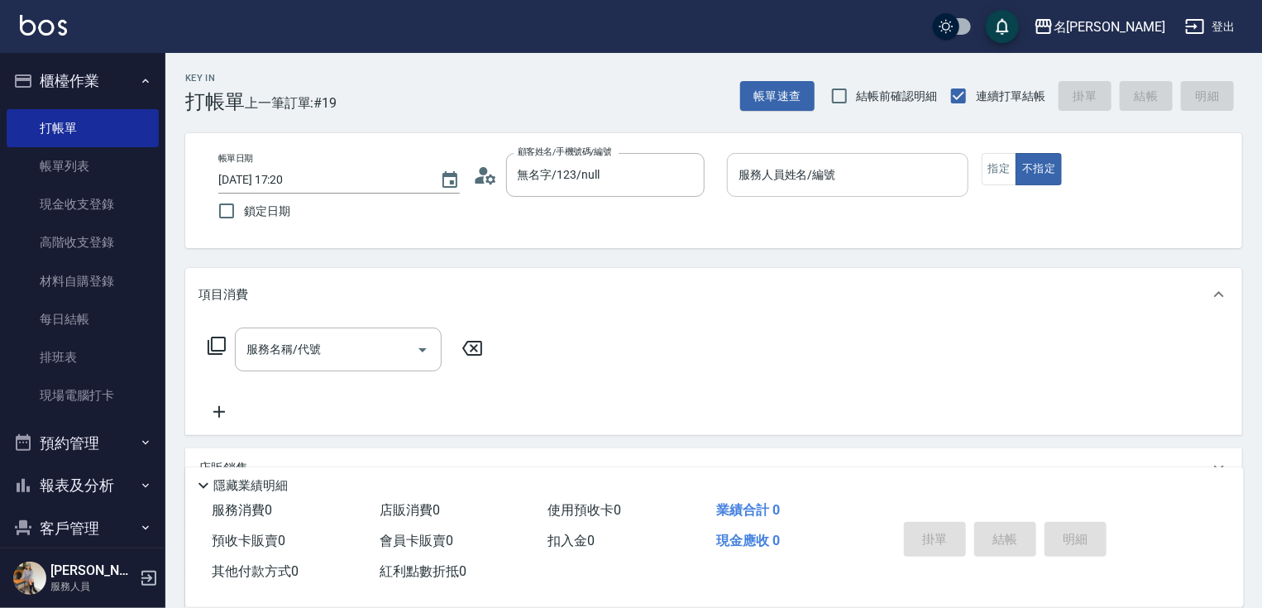
click at [830, 191] on div "服務人員姓名/編號" at bounding box center [847, 175] width 241 height 44
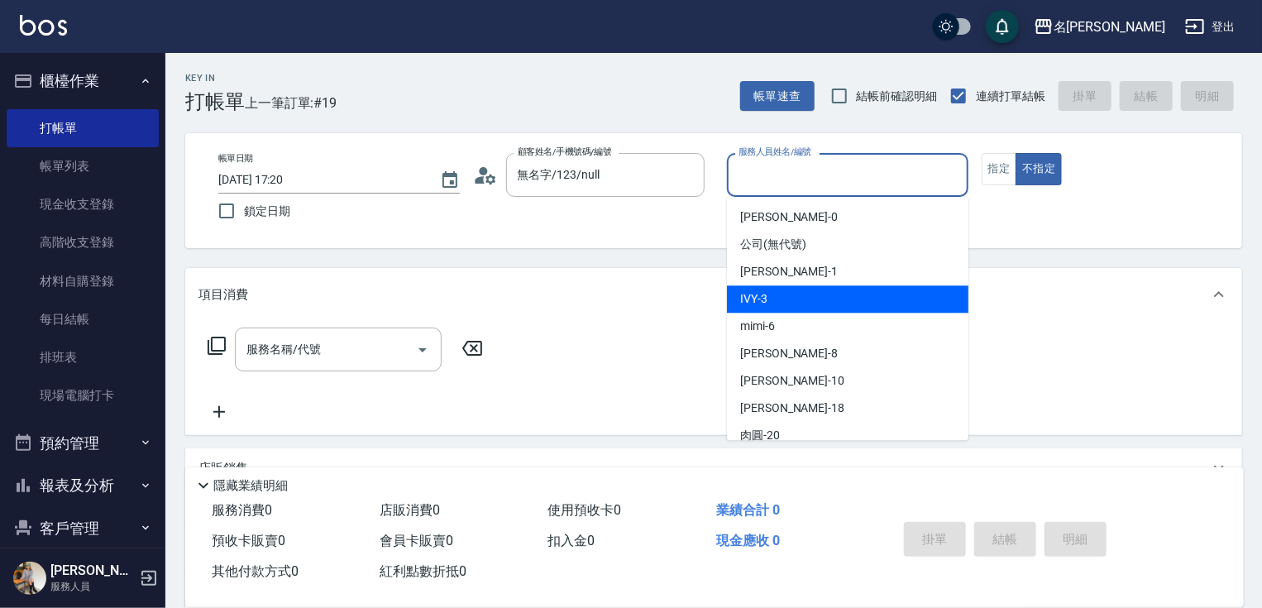
click at [787, 287] on div "IVY -3" at bounding box center [847, 298] width 241 height 27
type input "IVY-3"
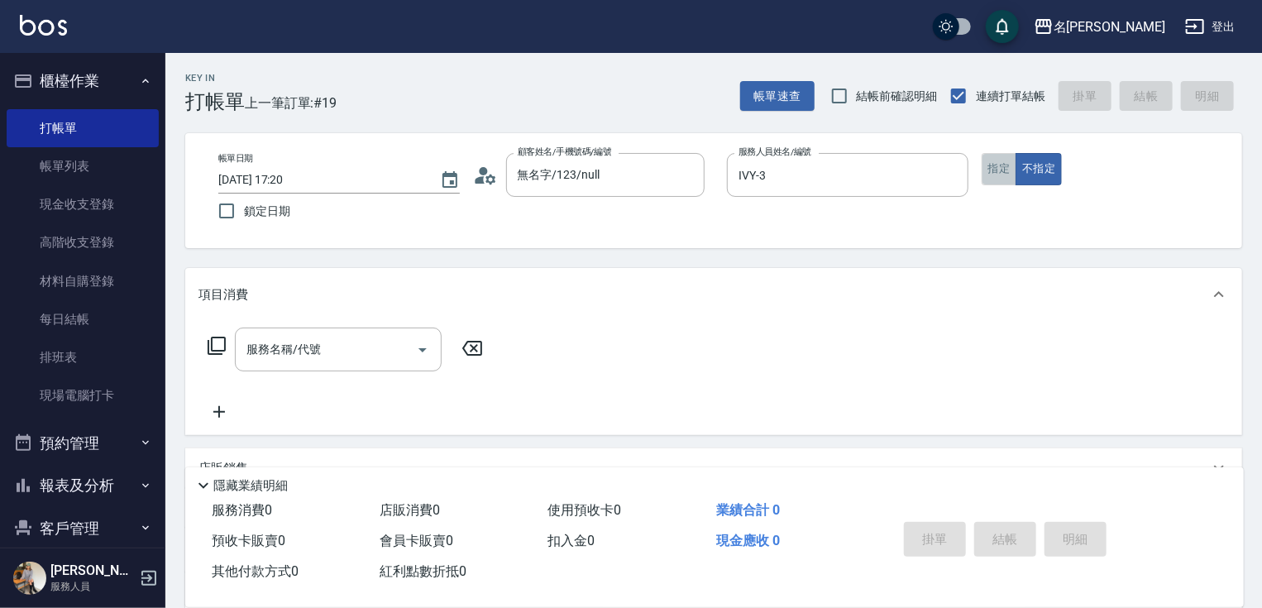
click at [988, 165] on button "指定" at bounding box center [1000, 169] width 36 height 32
click at [221, 341] on icon at bounding box center [217, 346] width 20 height 20
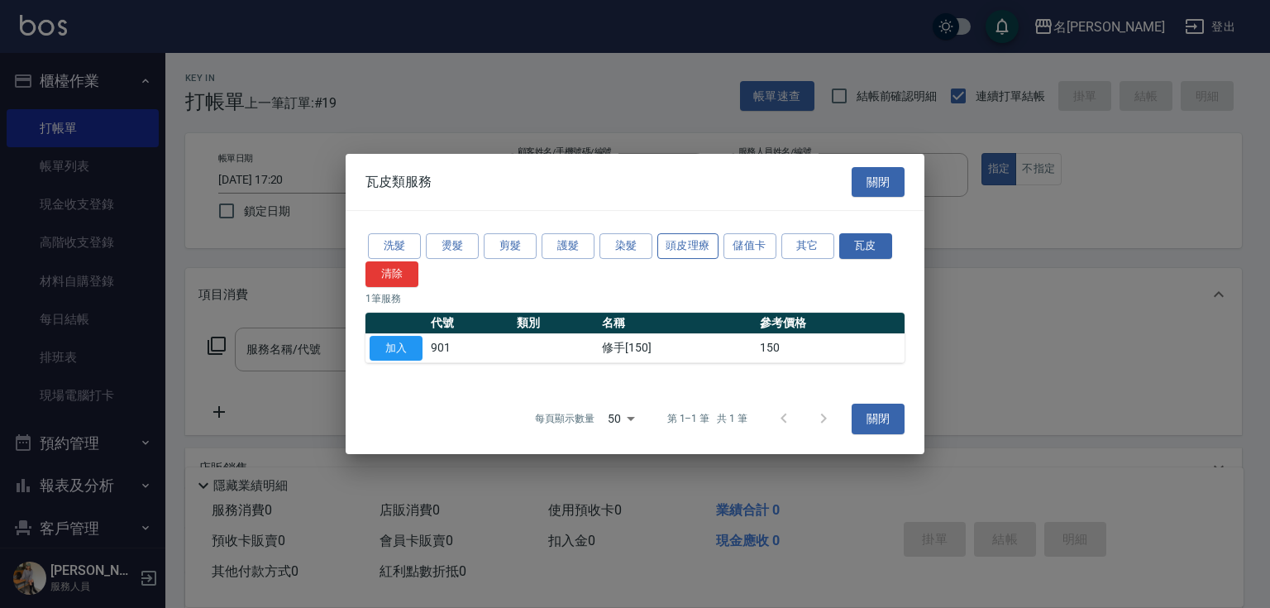
click at [680, 238] on button "頭皮理療" at bounding box center [687, 246] width 61 height 26
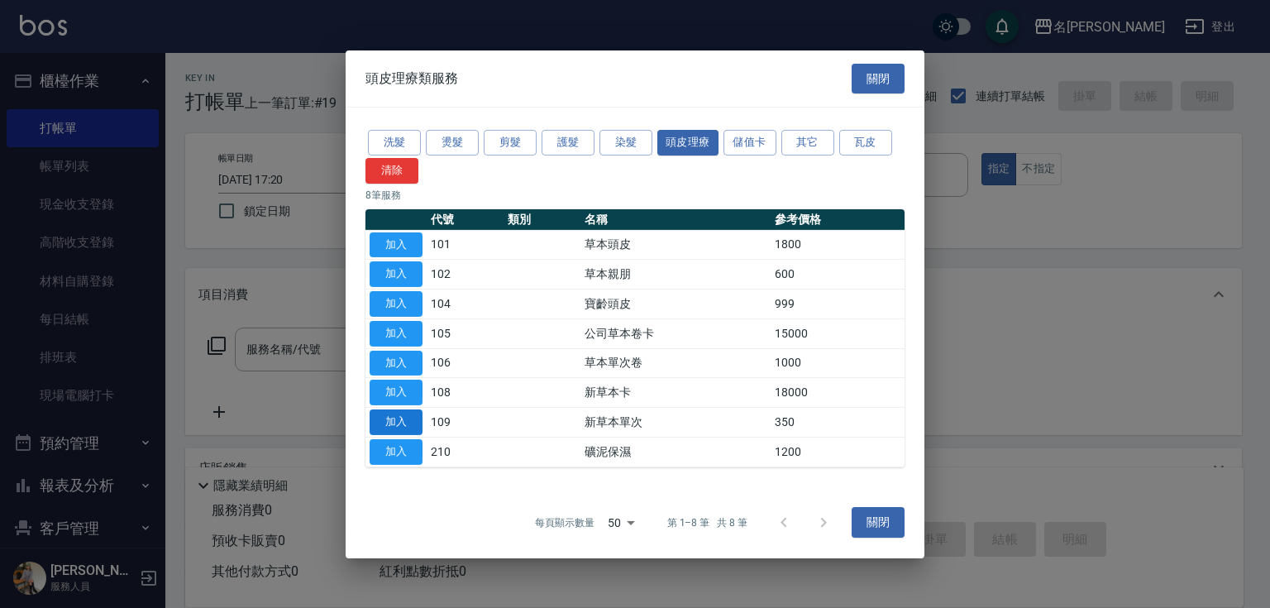
click at [390, 419] on button "加入" at bounding box center [396, 422] width 53 height 26
type input "新草本單次(109)"
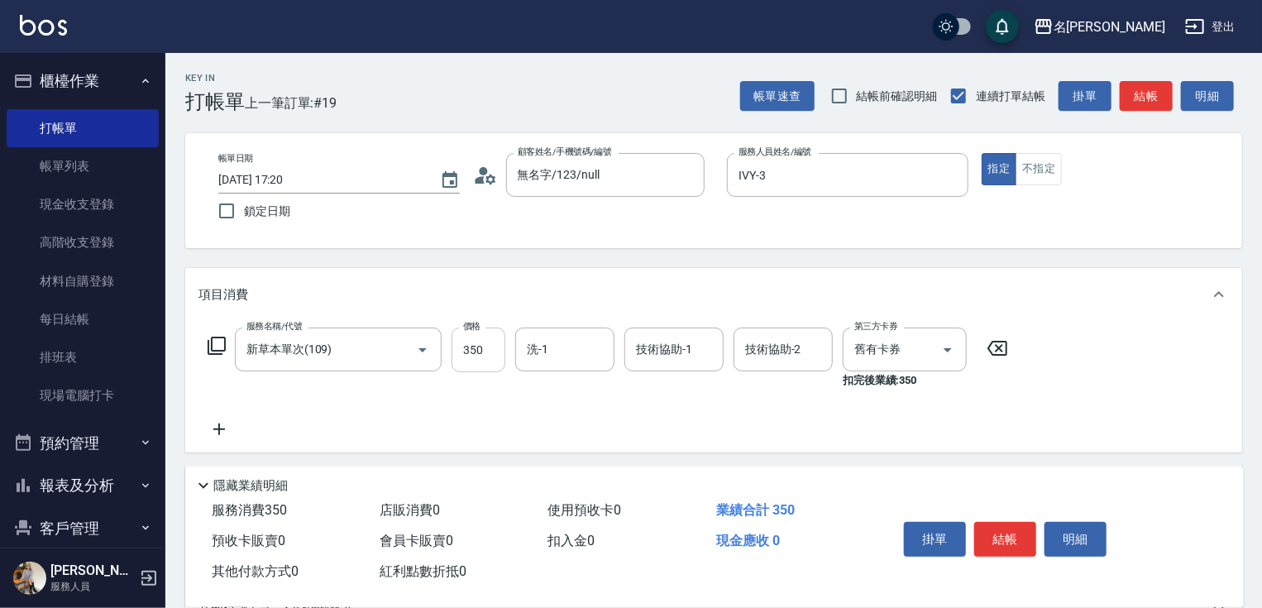
click at [488, 349] on input "350" at bounding box center [479, 350] width 54 height 45
type input "496"
type input "[PERSON_NAME]-18"
type input "IVY-3"
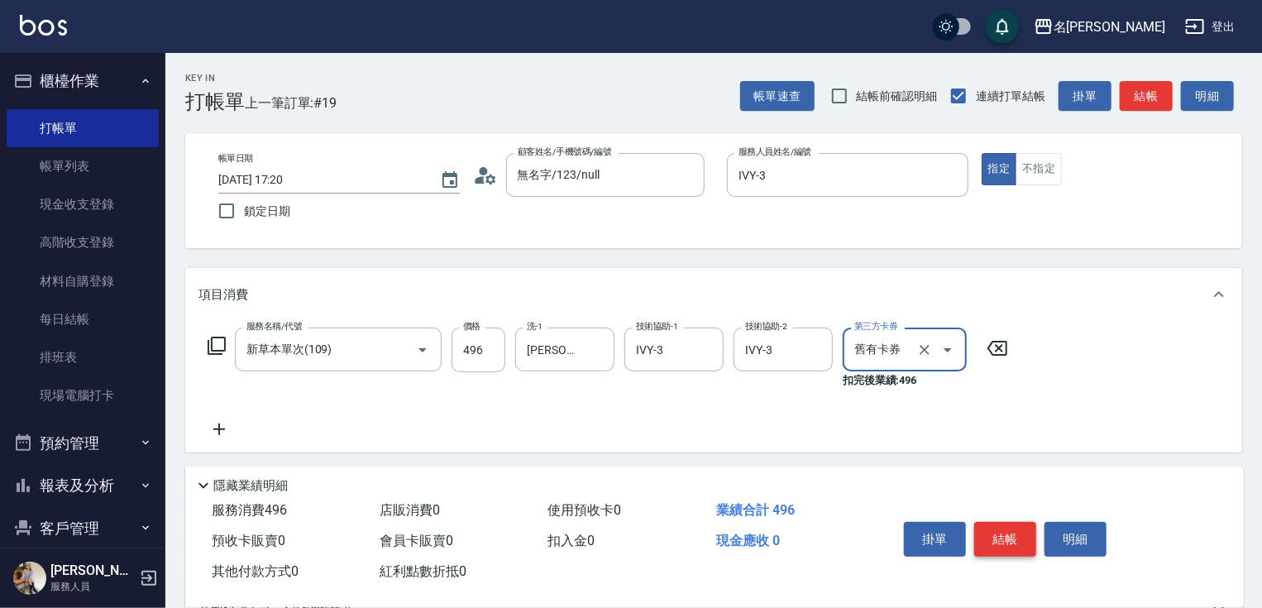
click at [1016, 533] on button "結帳" at bounding box center [1005, 539] width 62 height 35
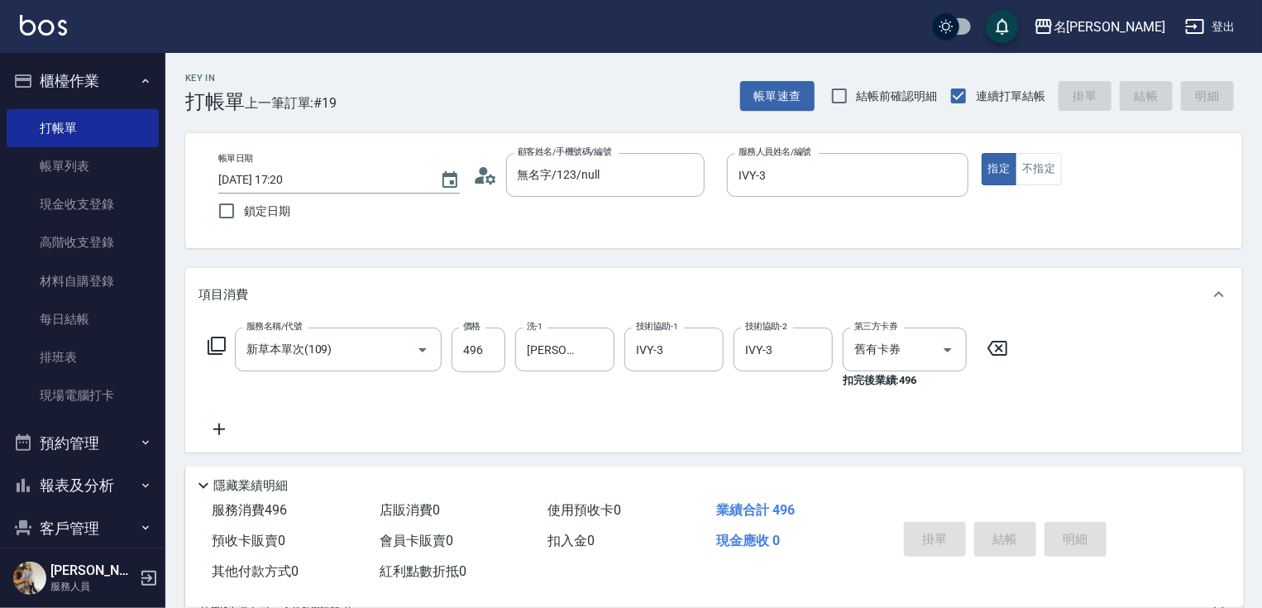
type input "[DATE] 17:21"
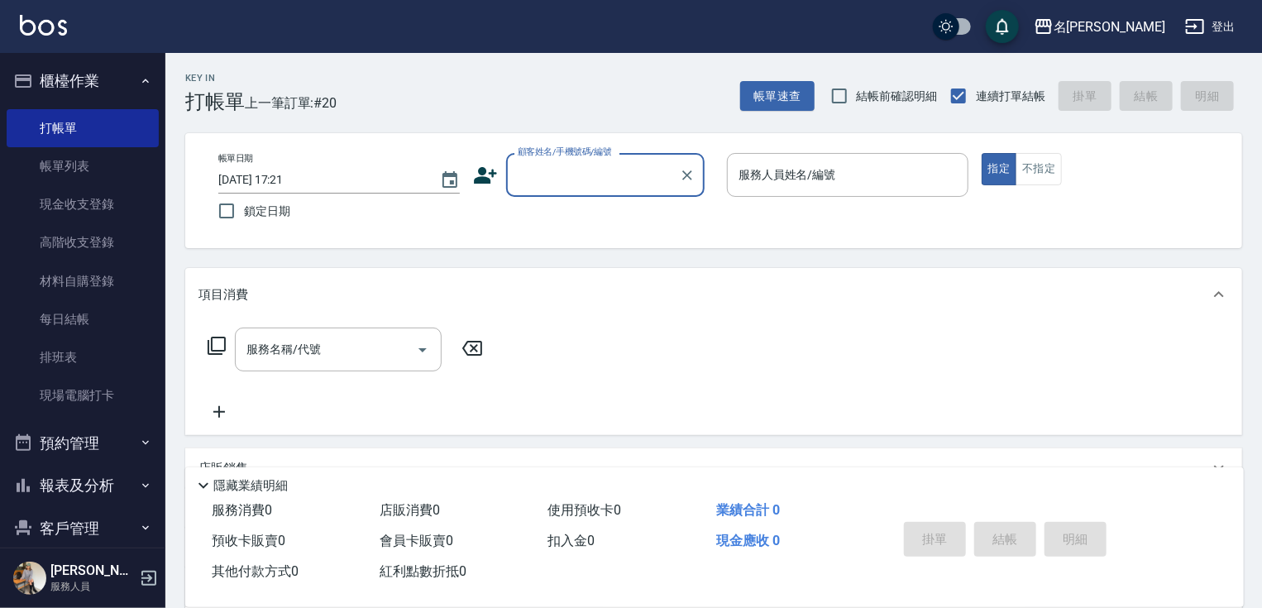
click at [556, 175] on input "顧客姓名/手機號碼/編號" at bounding box center [593, 174] width 159 height 29
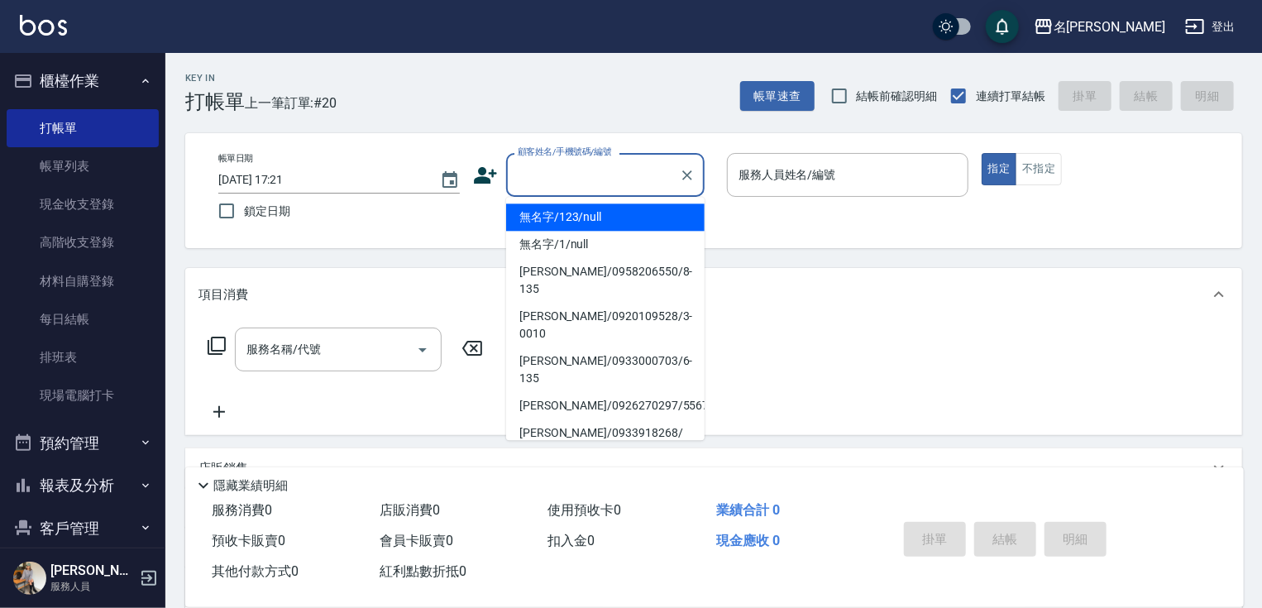
click at [572, 212] on li "無名字/123/null" at bounding box center [605, 216] width 198 height 27
type input "無名字/123/null"
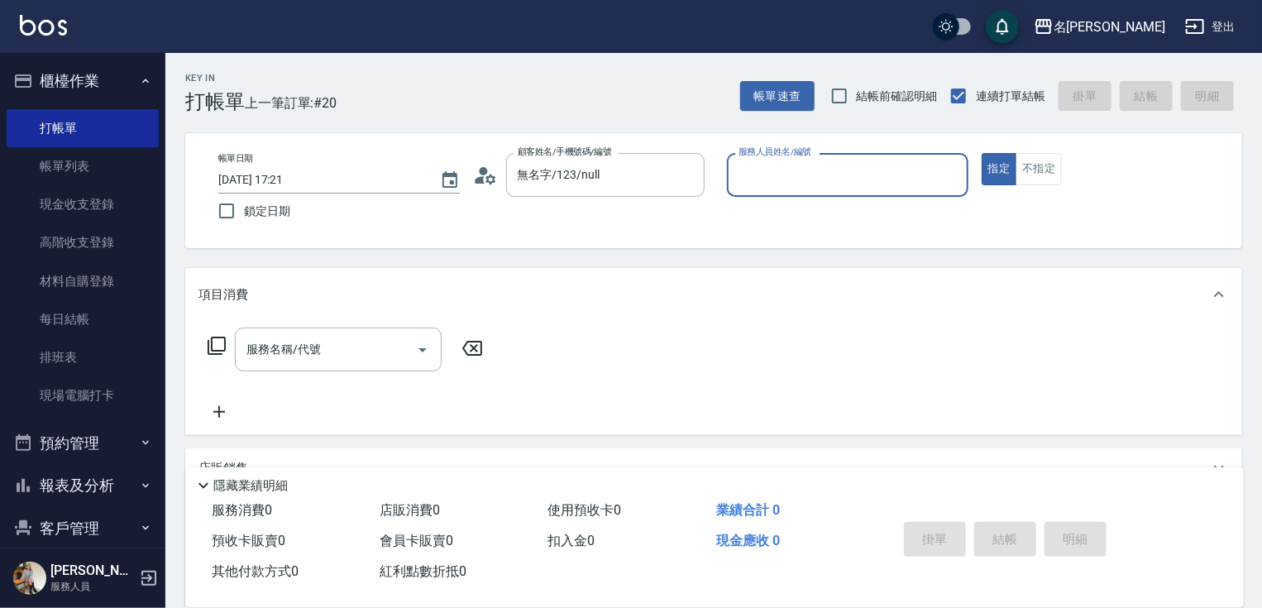
click at [837, 189] on input "服務人員姓名/編號" at bounding box center [847, 174] width 227 height 29
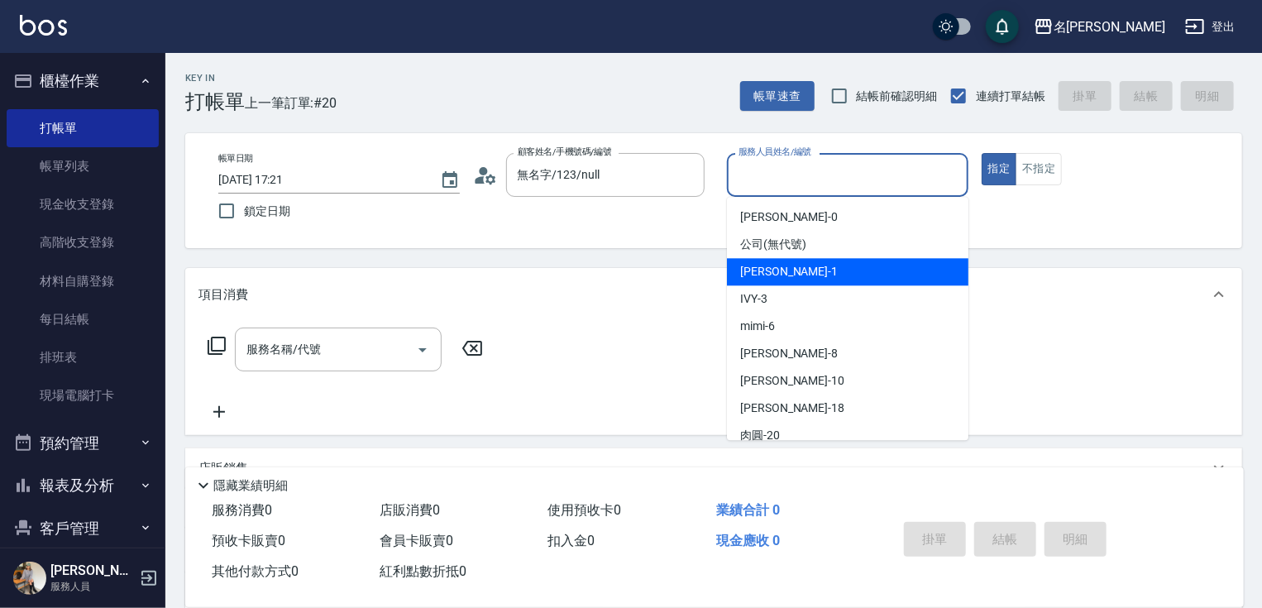
click at [831, 268] on div "[PERSON_NAME] -1" at bounding box center [847, 271] width 241 height 27
type input "[PERSON_NAME]-1"
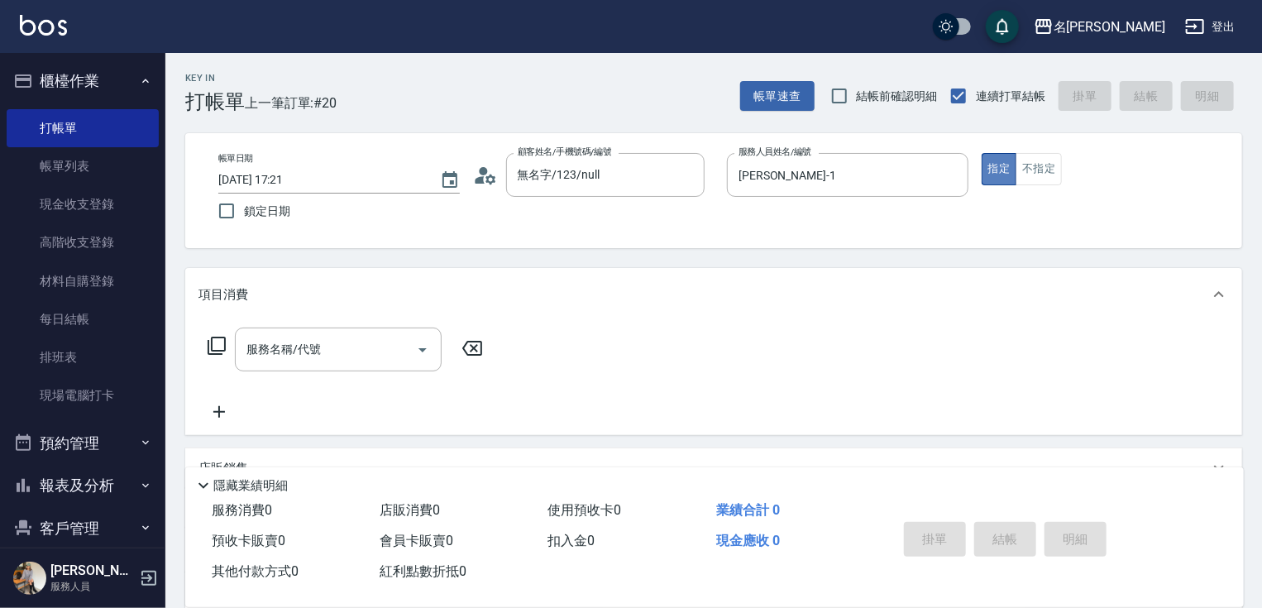
click at [983, 165] on button "指定" at bounding box center [1000, 169] width 36 height 32
click at [390, 347] on input "服務名稱/代號" at bounding box center [325, 349] width 167 height 29
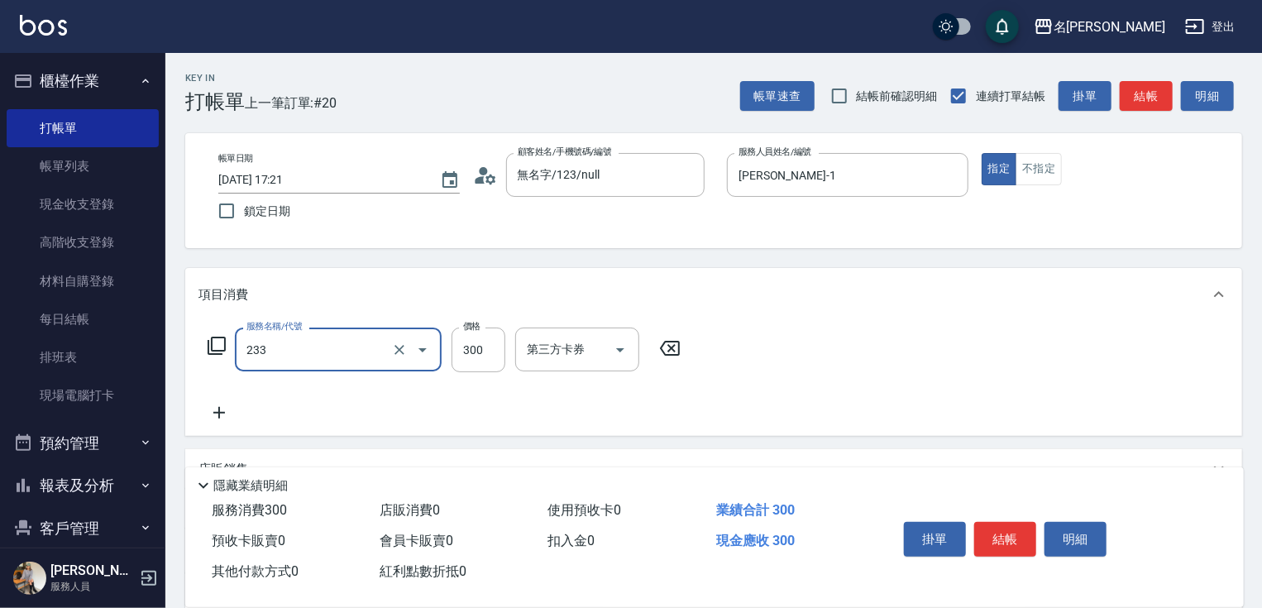
type input "洗髮300(233)"
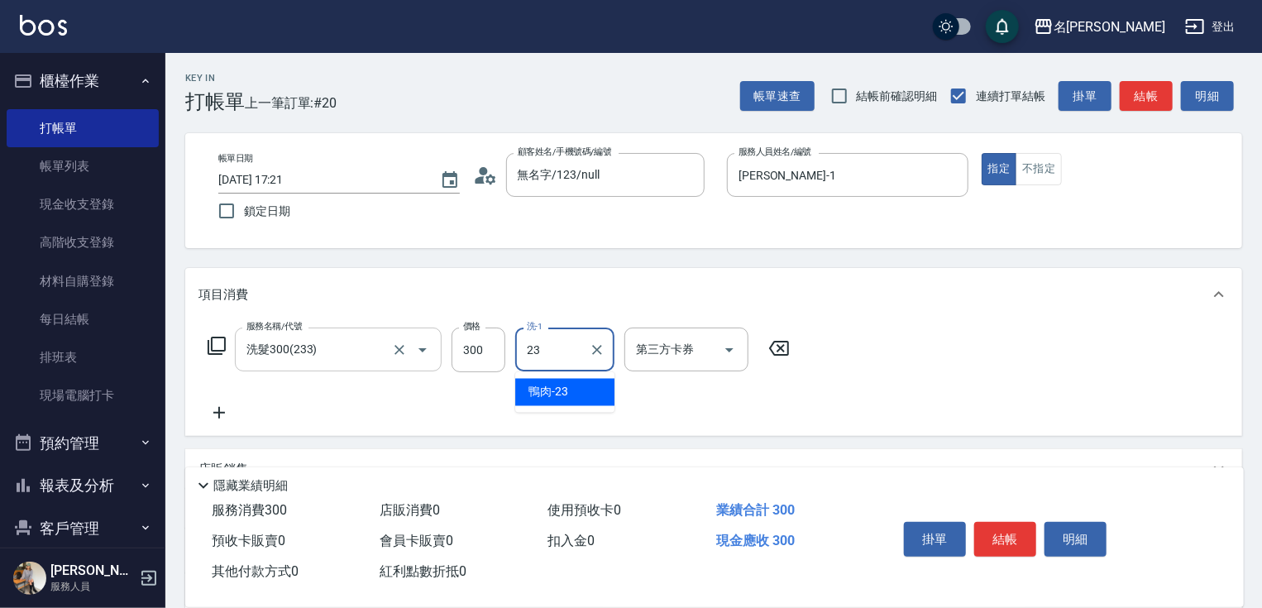
type input "鴨肉-23"
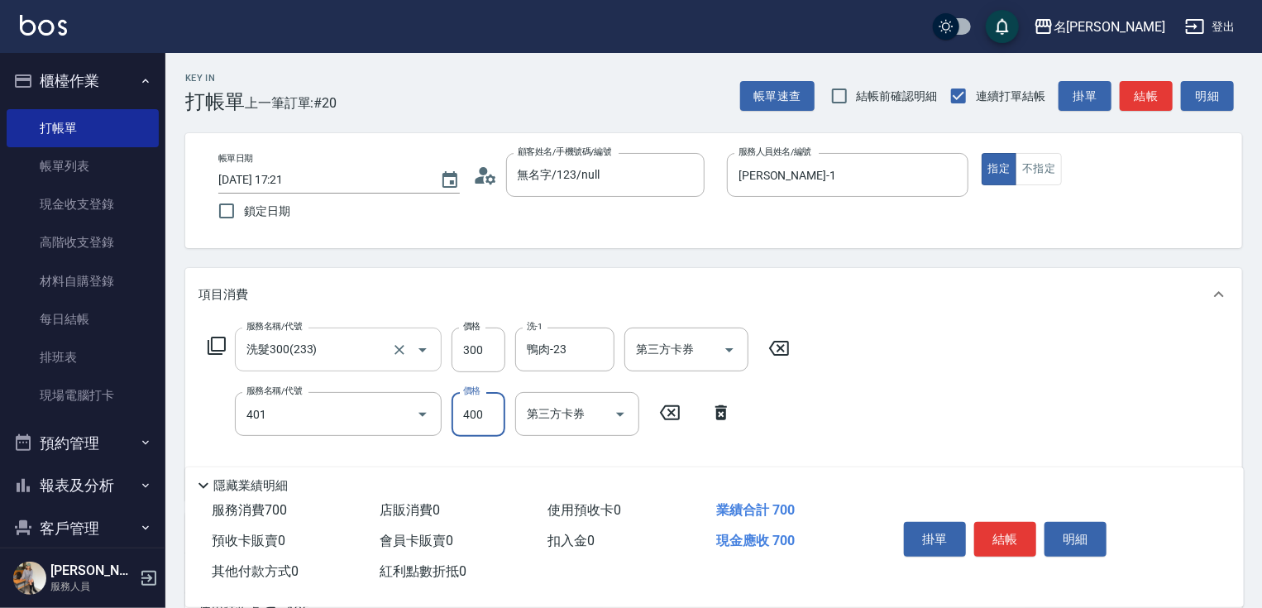
type input "剪髮(400)(401)"
type input "500"
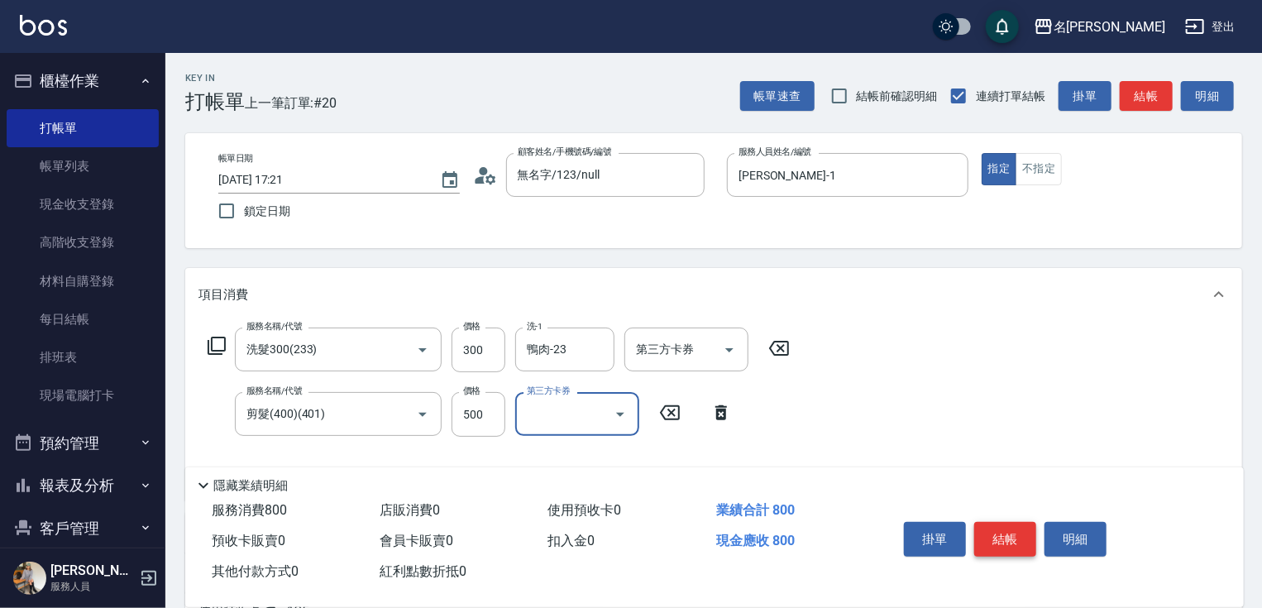
click at [1021, 528] on button "結帳" at bounding box center [1005, 539] width 62 height 35
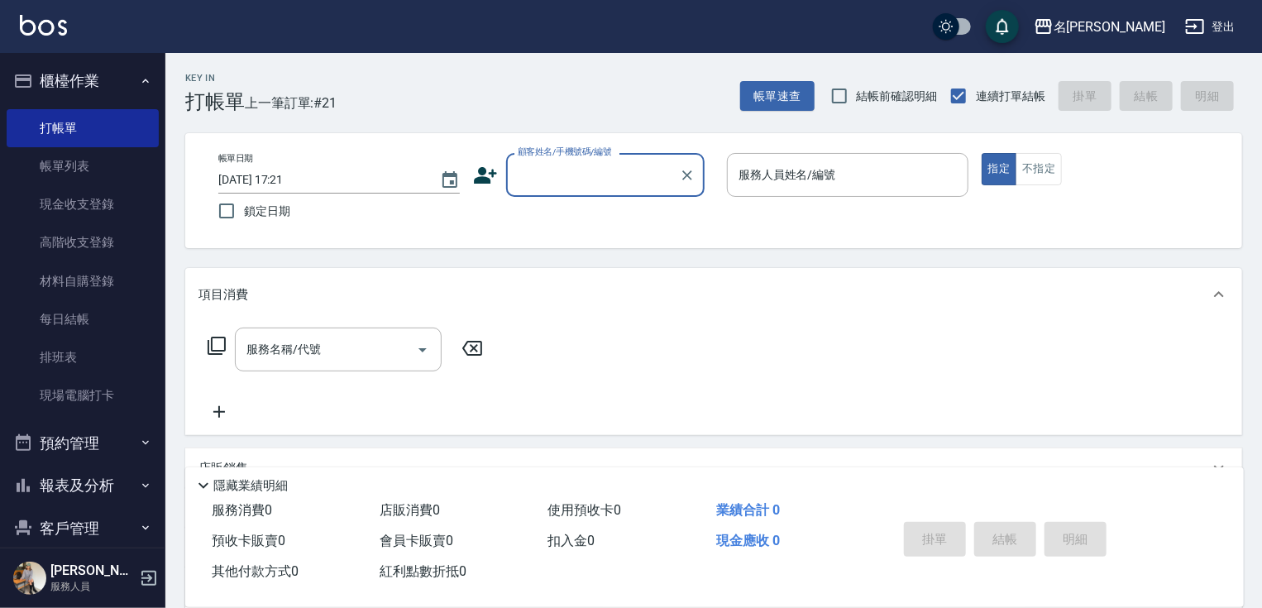
drag, startPoint x: 581, startPoint y: 194, endPoint x: 591, endPoint y: 177, distance: 20.0
click at [582, 194] on div "顧客姓名/手機號碼/編號" at bounding box center [605, 175] width 198 height 44
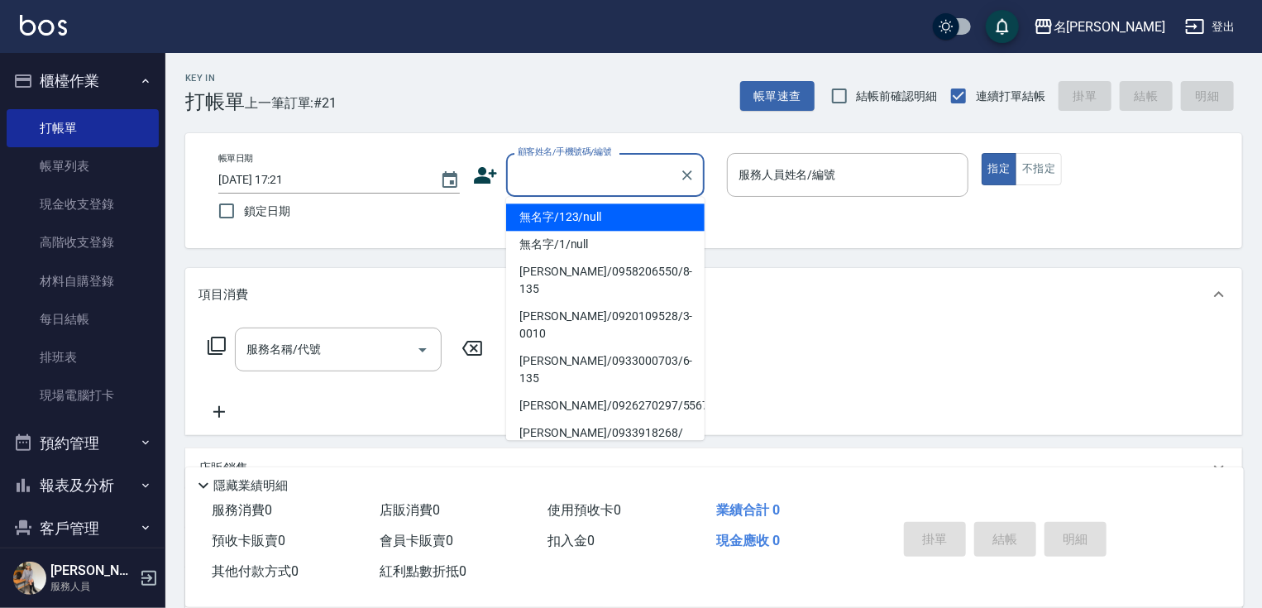
click at [599, 214] on li "無名字/123/null" at bounding box center [605, 216] width 198 height 27
type input "無名字/123/null"
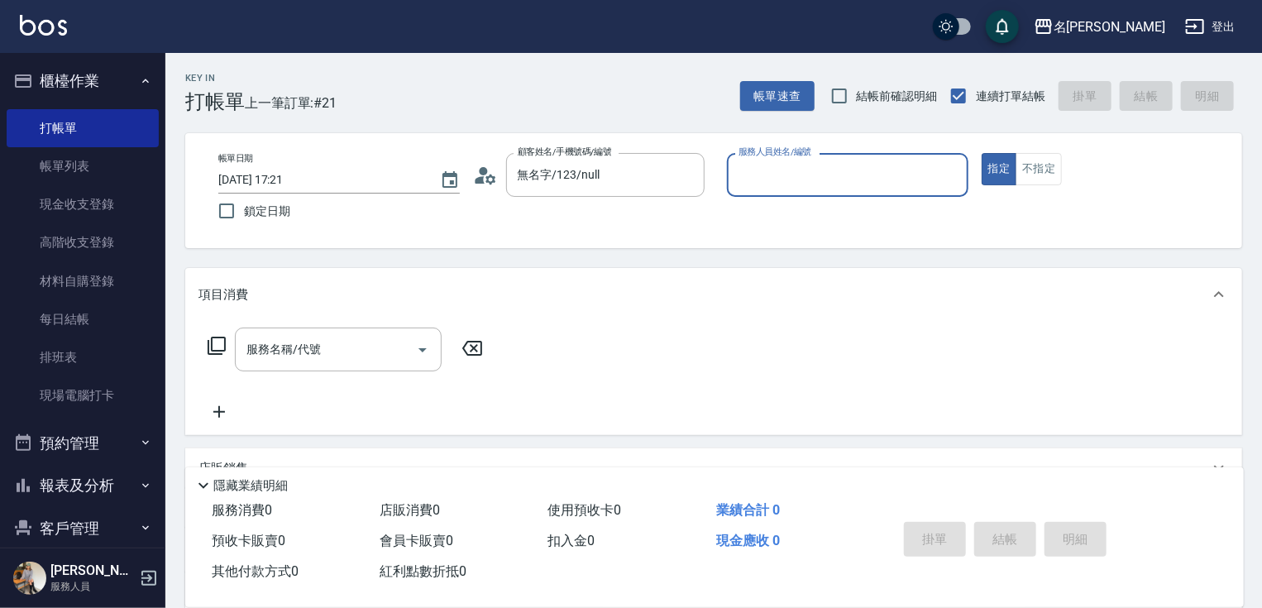
click at [835, 175] on input "服務人員姓名/編號" at bounding box center [847, 174] width 227 height 29
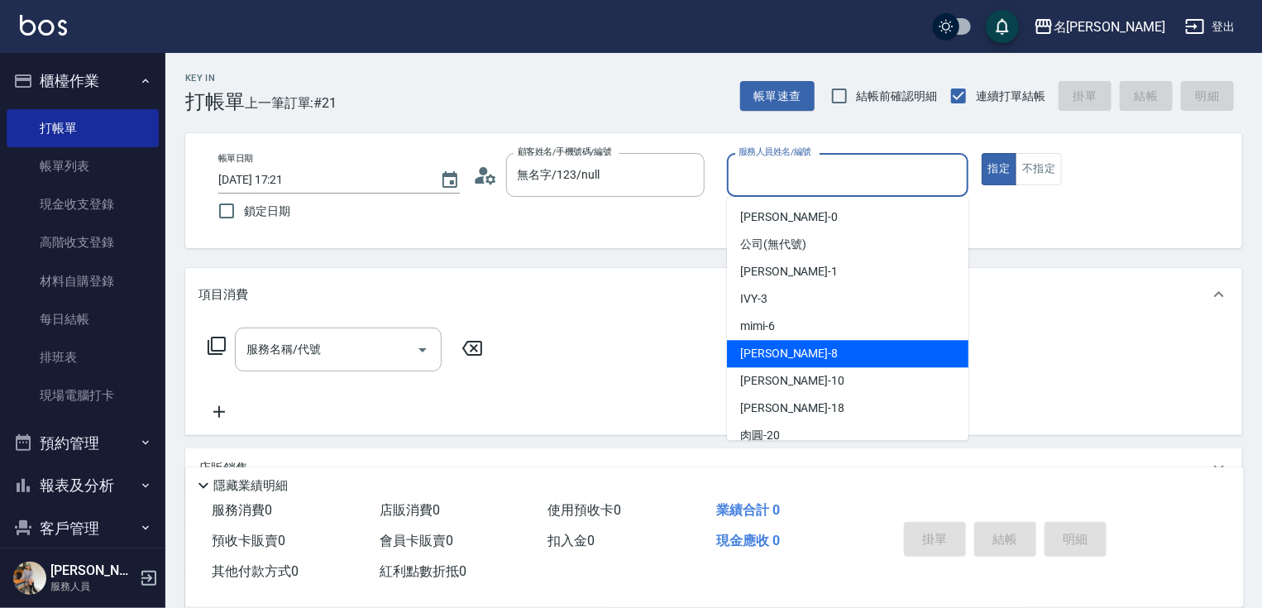
click at [834, 354] on div "曉容 -8" at bounding box center [847, 353] width 241 height 27
type input "曉容-8"
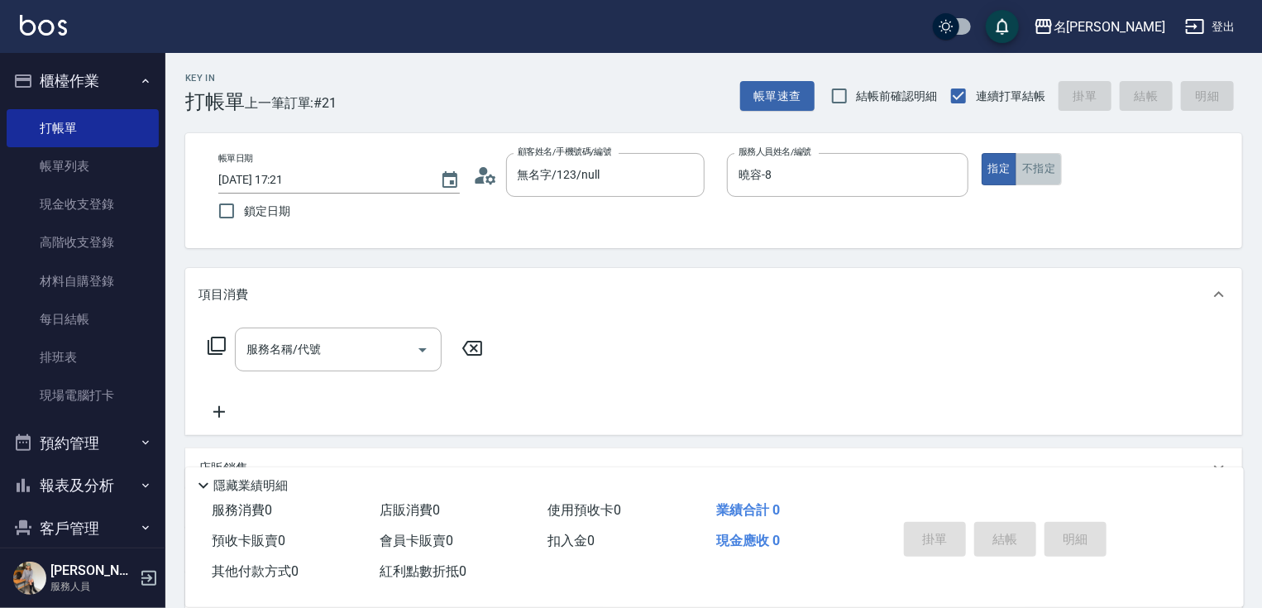
click at [1034, 176] on button "不指定" at bounding box center [1039, 169] width 46 height 32
click at [379, 348] on input "服務名稱/代號" at bounding box center [325, 349] width 167 height 29
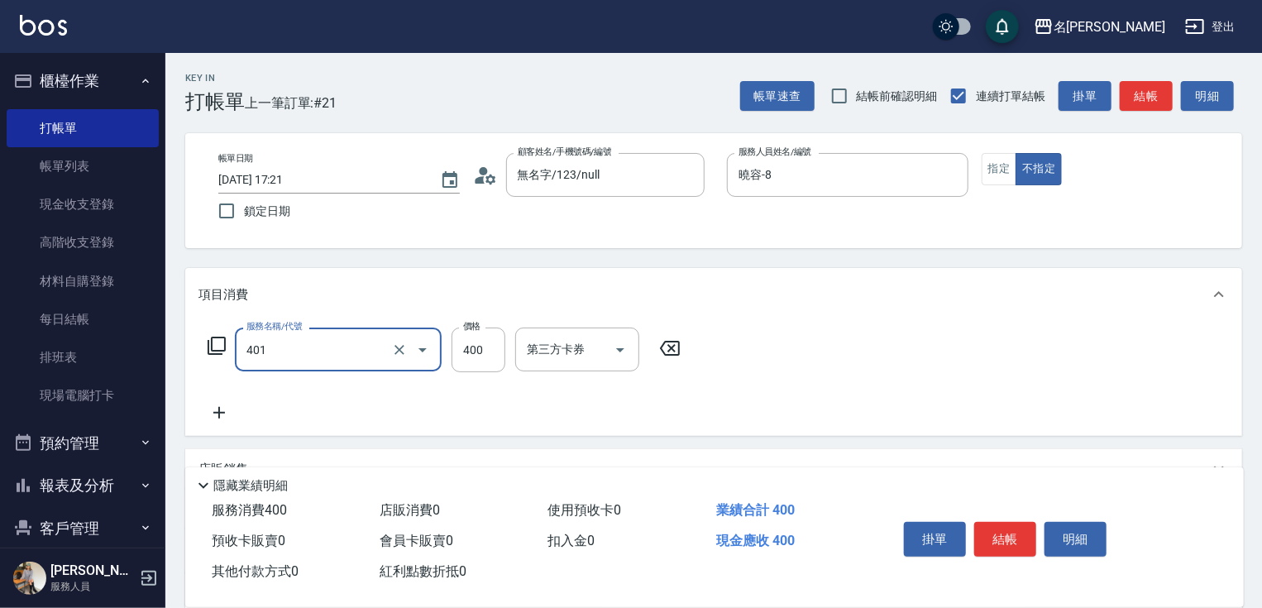
type input "剪髮(400)(401)"
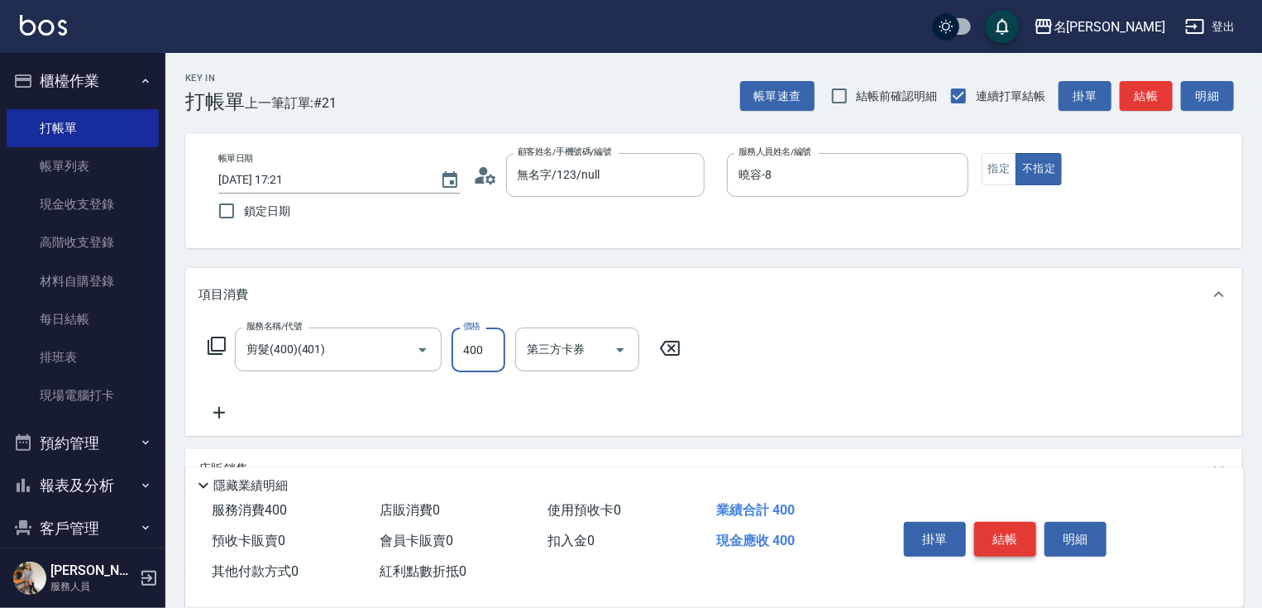
click at [1003, 539] on button "結帳" at bounding box center [1005, 539] width 62 height 35
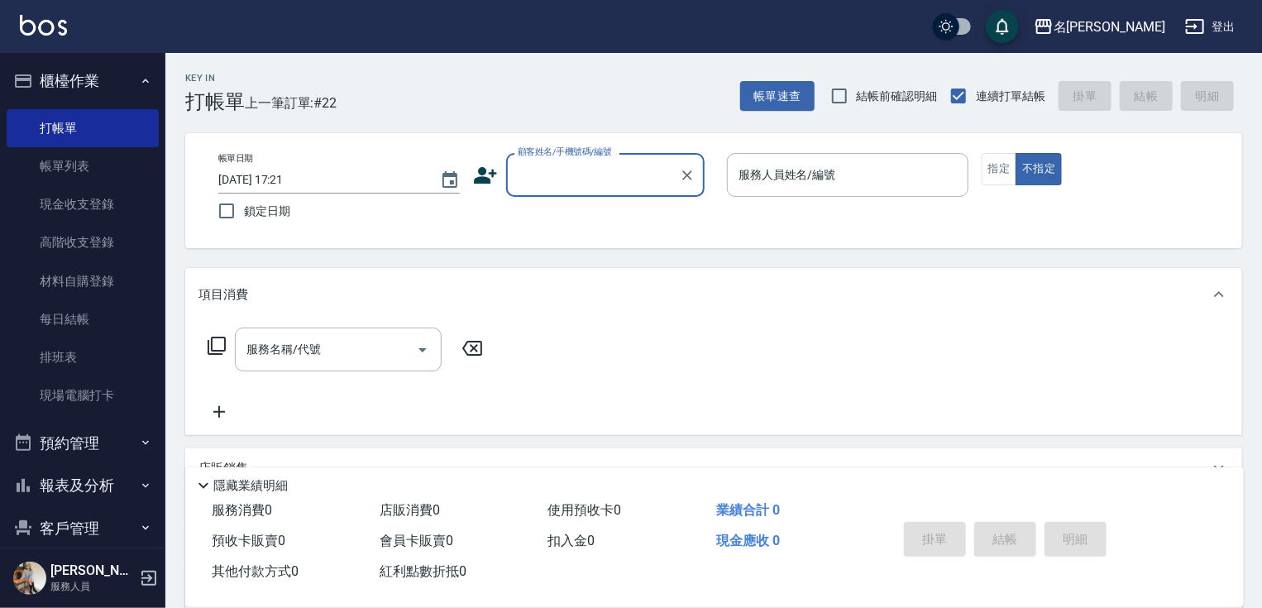
click at [617, 189] on div "顧客姓名/手機號碼/編號" at bounding box center [605, 175] width 198 height 44
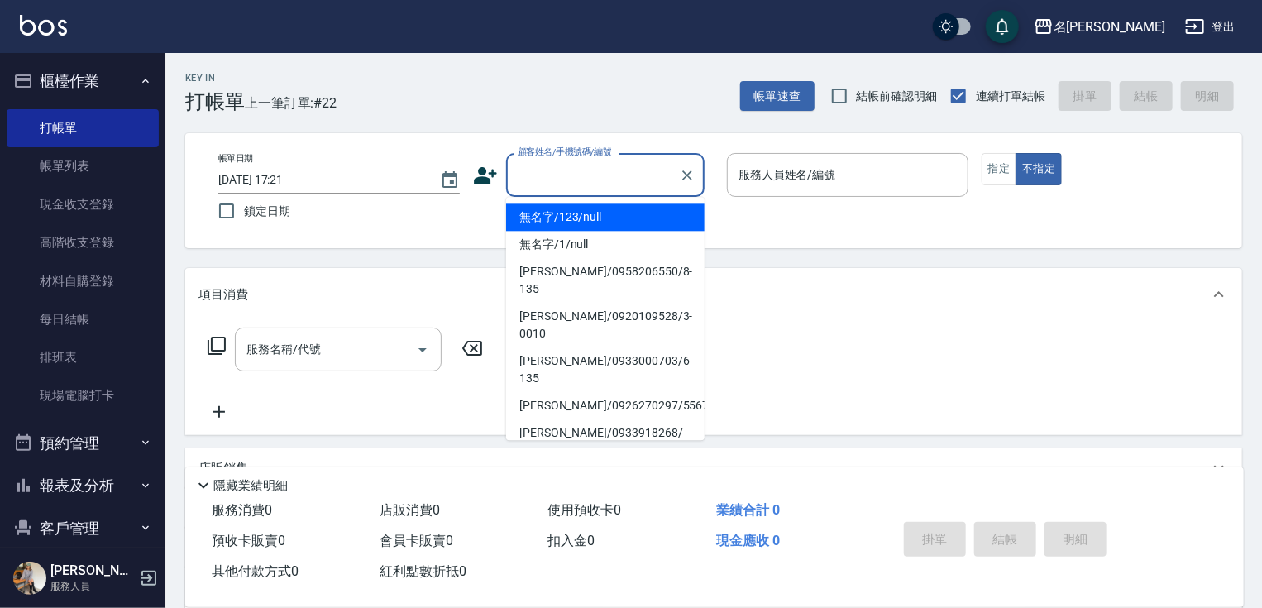
click at [613, 216] on li "無名字/123/null" at bounding box center [605, 216] width 198 height 27
type input "無名字/123/null"
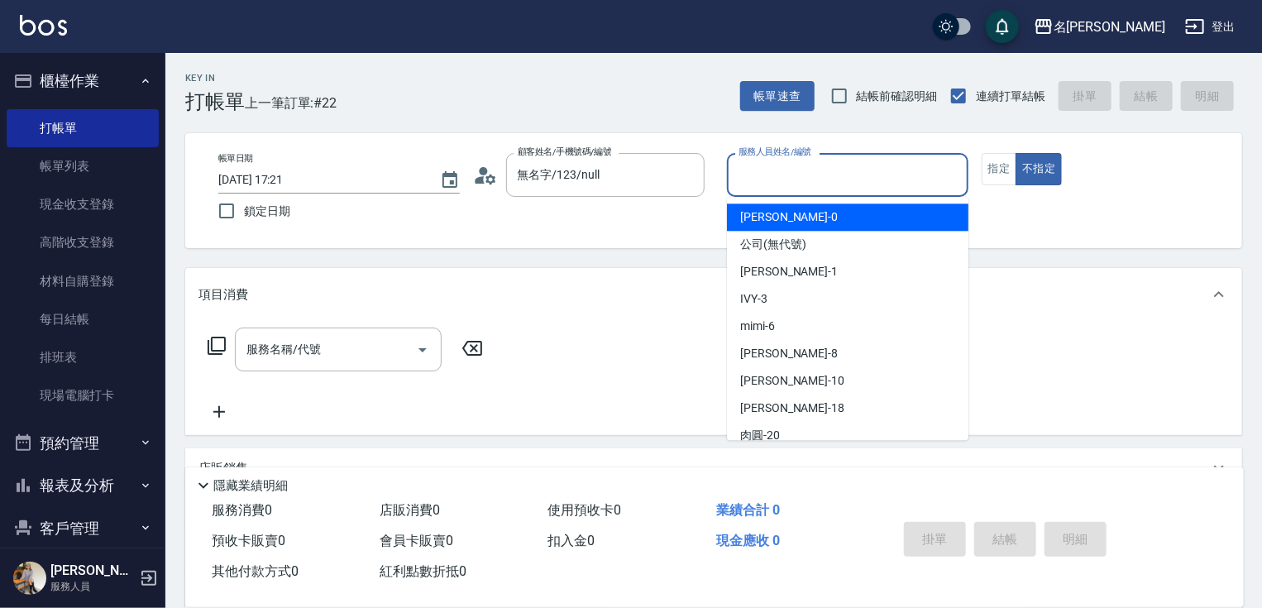
click at [765, 179] on input "服務人員姓名/編號" at bounding box center [847, 174] width 227 height 29
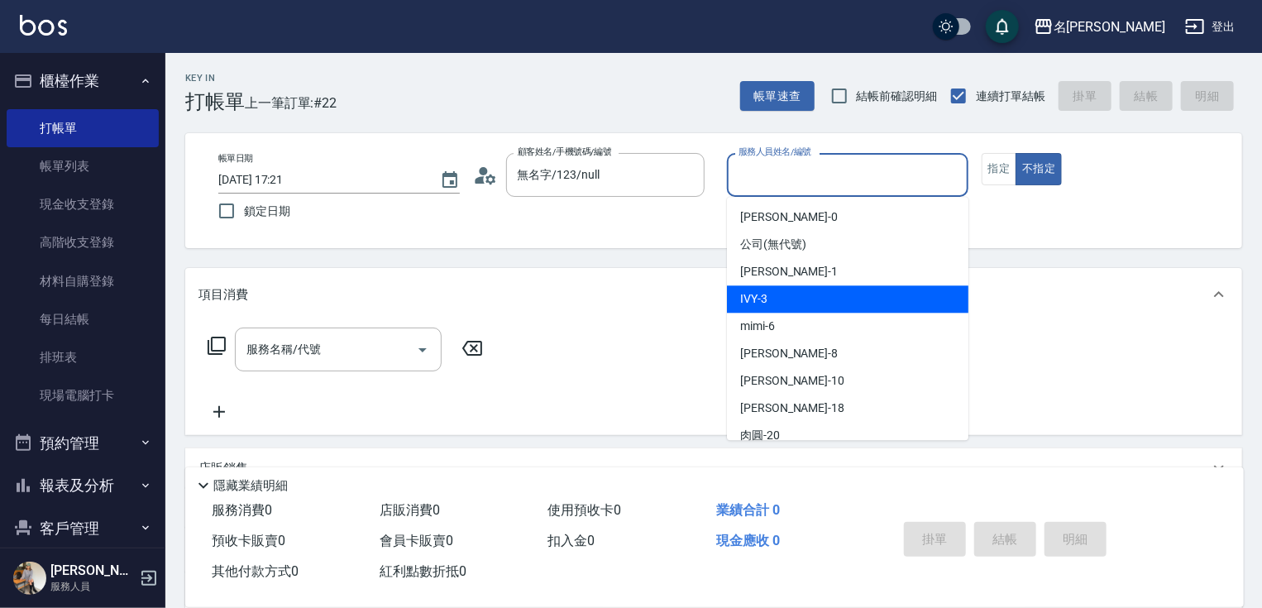
click at [791, 286] on div "IVY -3" at bounding box center [847, 298] width 241 height 27
type input "IVY-3"
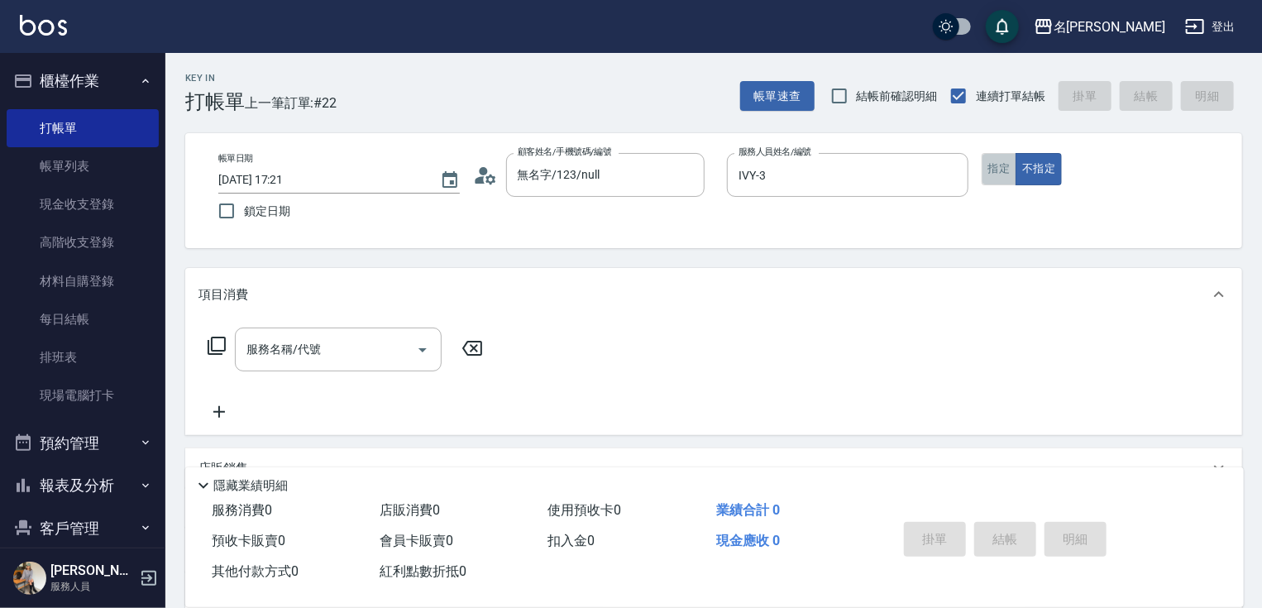
click at [1005, 176] on button "指定" at bounding box center [1000, 169] width 36 height 32
click at [223, 337] on icon at bounding box center [217, 346] width 18 height 18
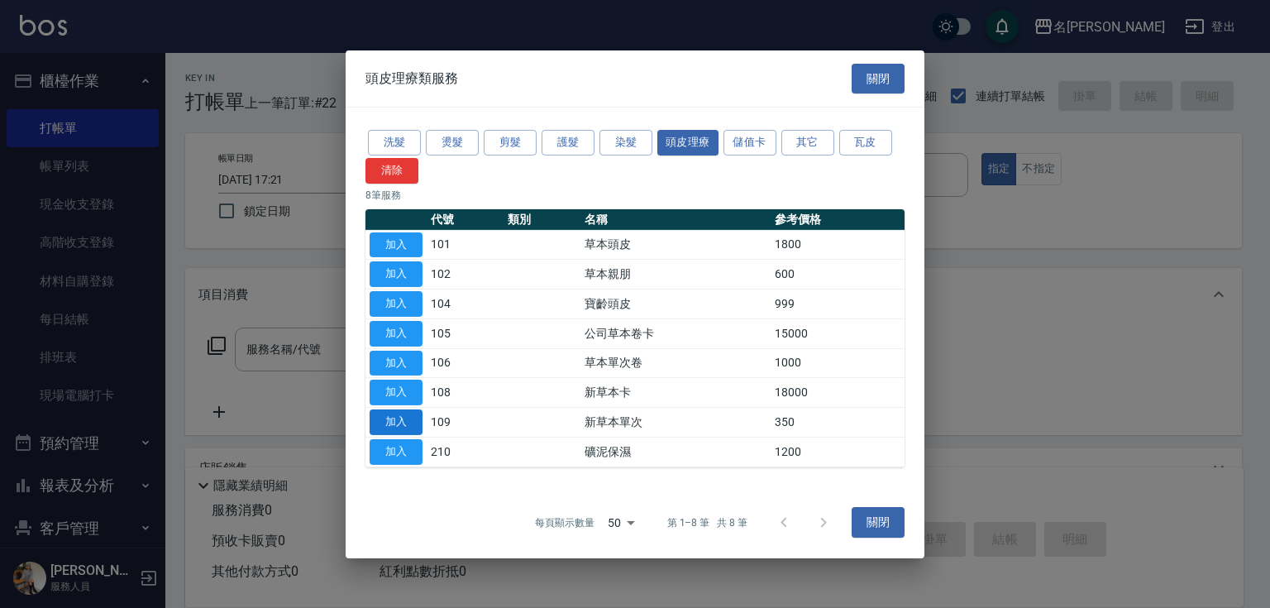
click at [387, 418] on button "加入" at bounding box center [396, 422] width 53 height 26
type input "新草本單次(109)"
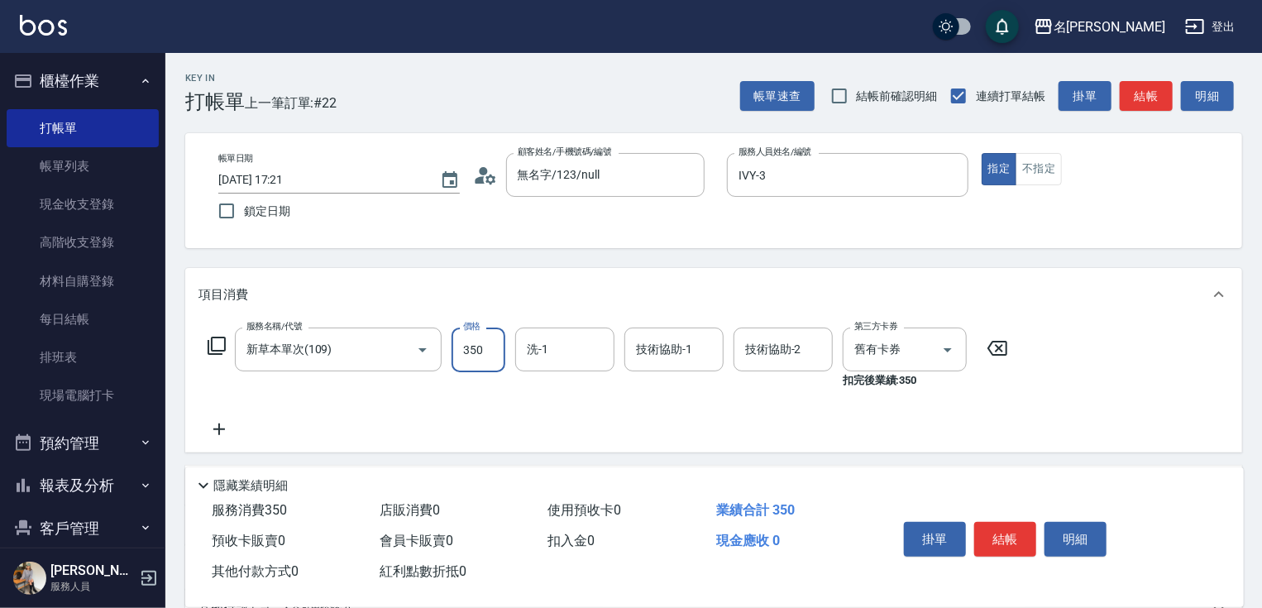
click at [472, 343] on input "350" at bounding box center [479, 350] width 54 height 45
type input "466"
type input "[PERSON_NAME]-18"
type input "IVY-3"
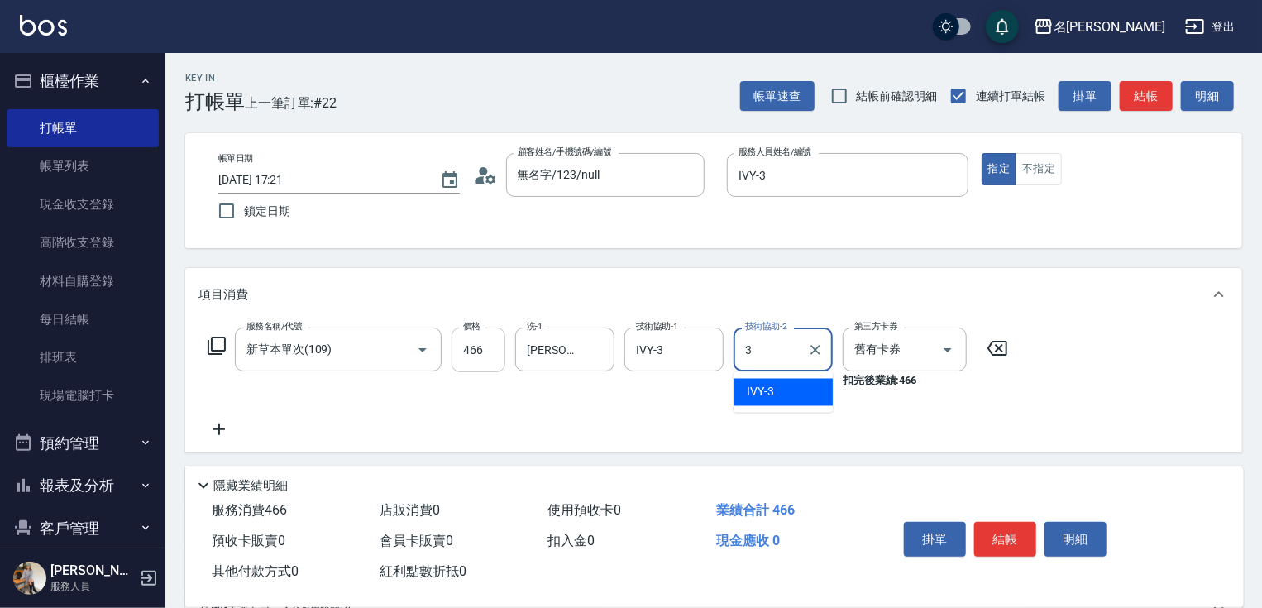
type input "IVY-3"
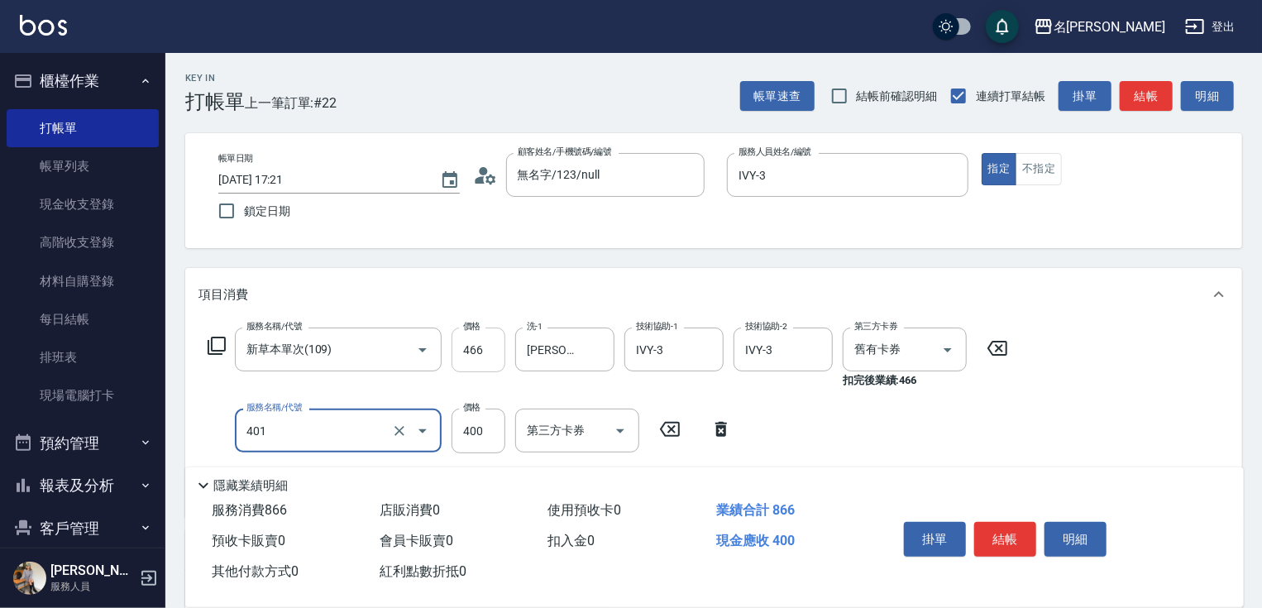
type input "剪髮(400)(401)"
type input "500"
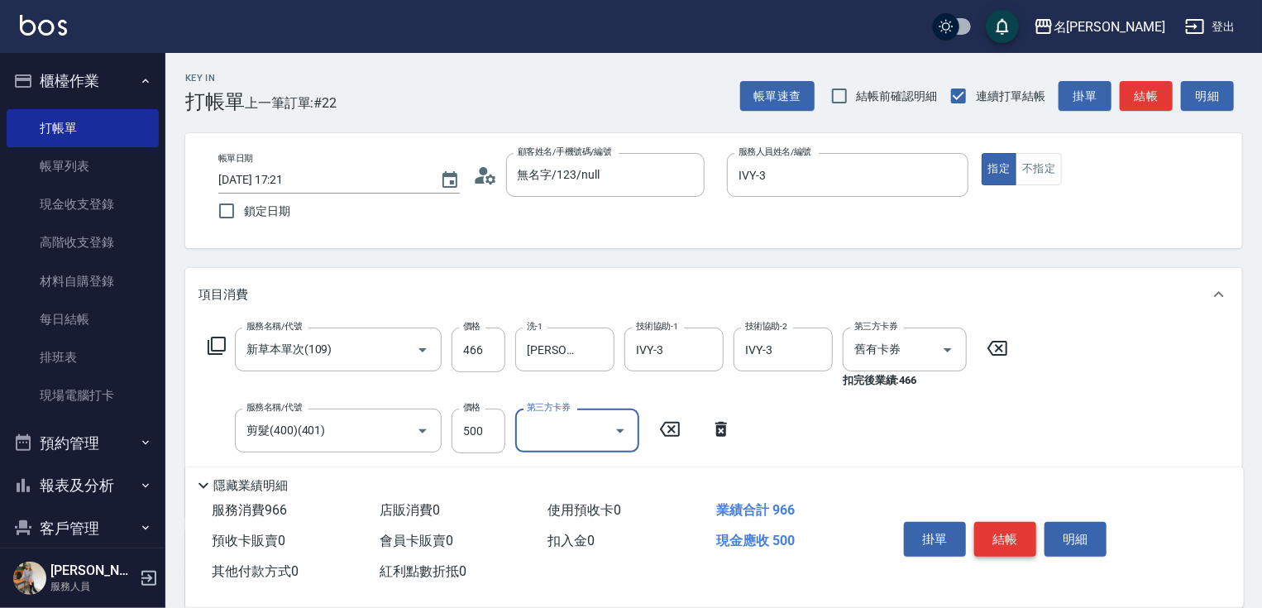
click at [1009, 526] on button "結帳" at bounding box center [1005, 539] width 62 height 35
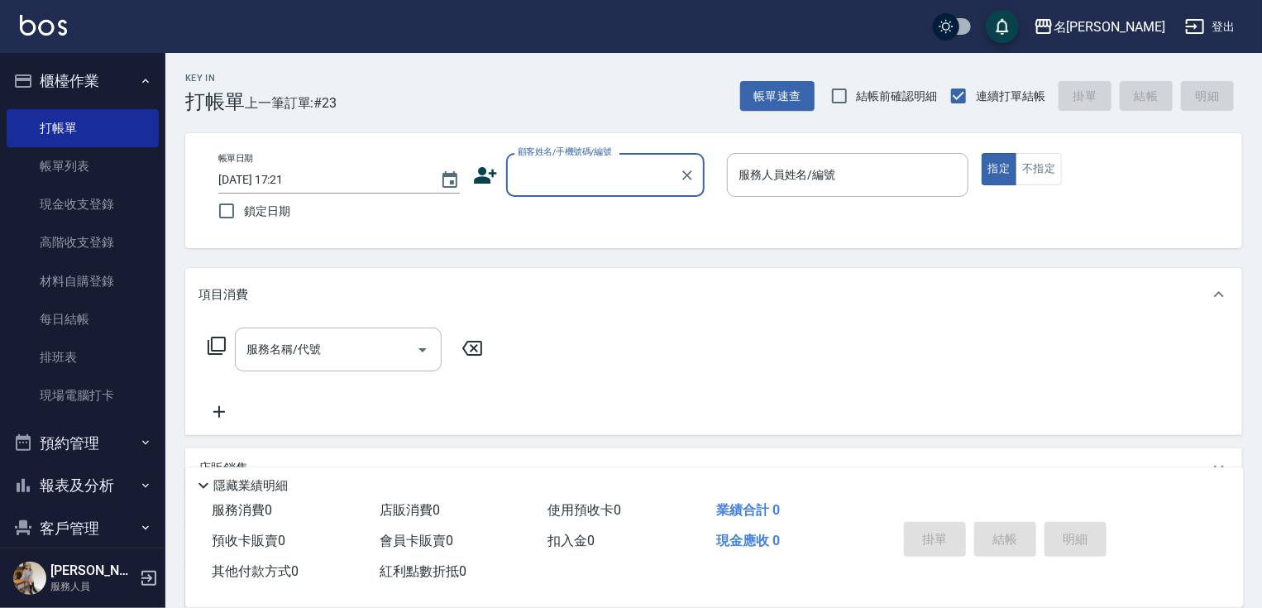
click at [582, 173] on input "顧客姓名/手機號碼/編號" at bounding box center [593, 174] width 159 height 29
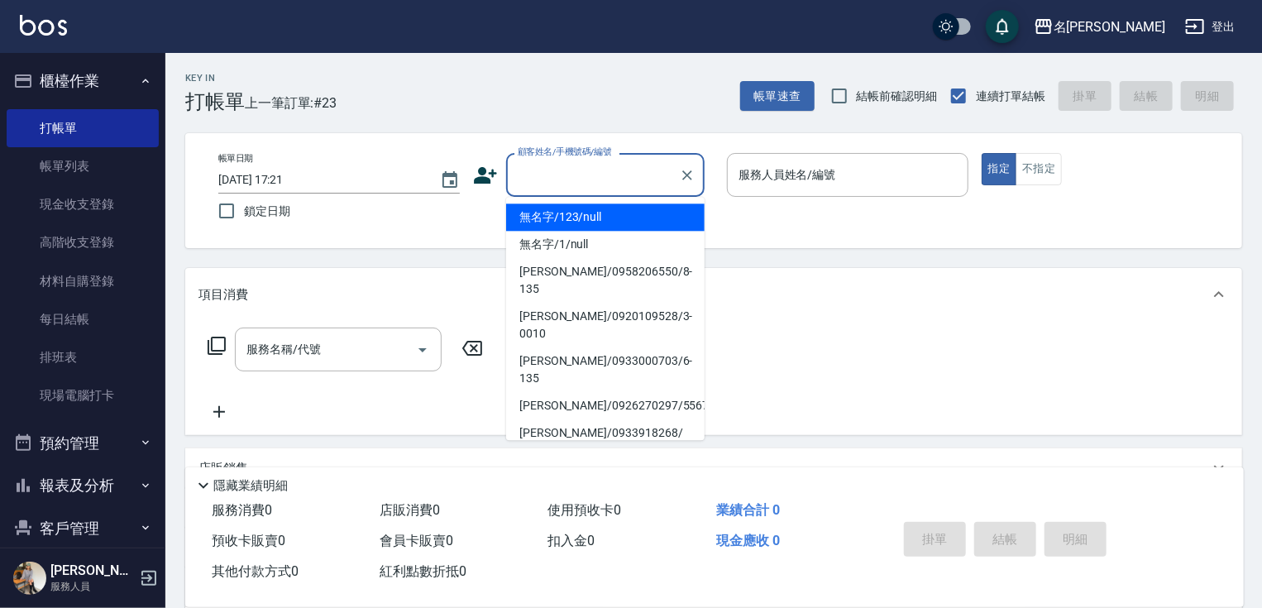
click at [581, 219] on li "無名字/123/null" at bounding box center [605, 216] width 198 height 27
type input "無名字/123/null"
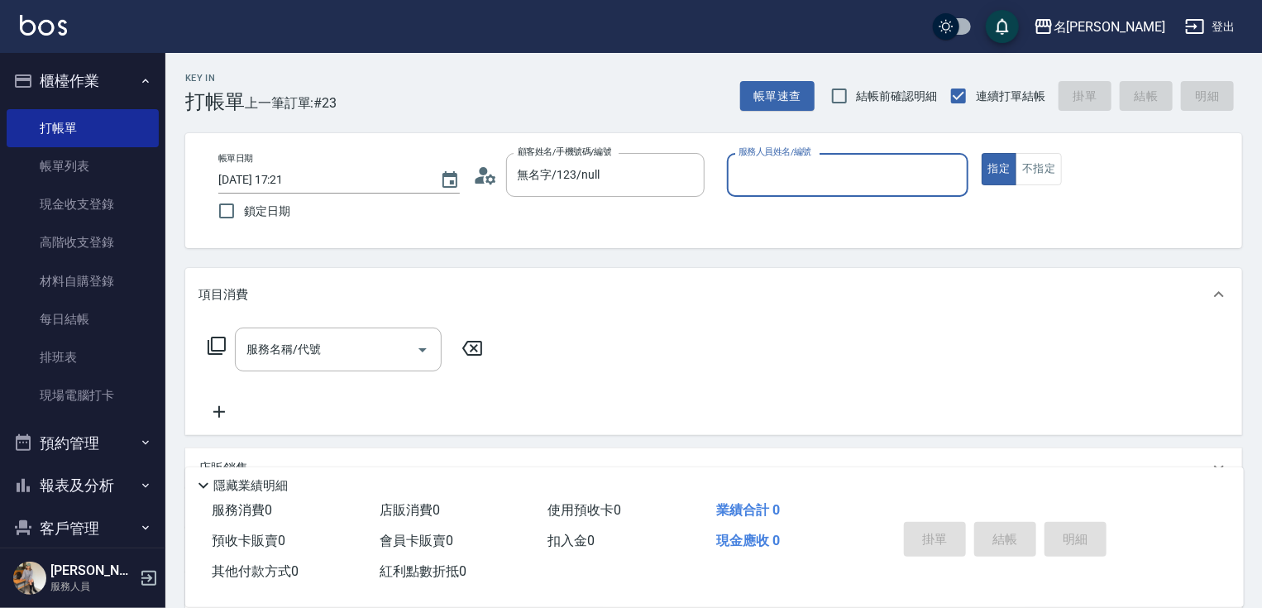
click at [780, 184] on input "服務人員姓名/編號" at bounding box center [847, 174] width 227 height 29
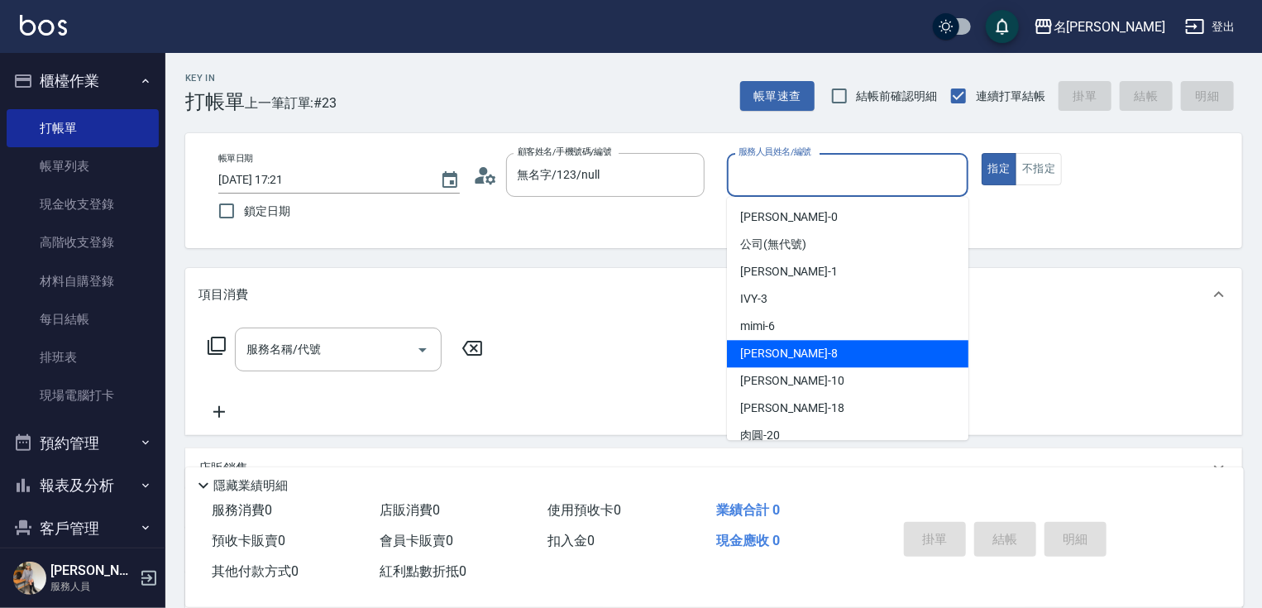
click at [791, 354] on div "曉容 -8" at bounding box center [847, 353] width 241 height 27
type input "曉容-8"
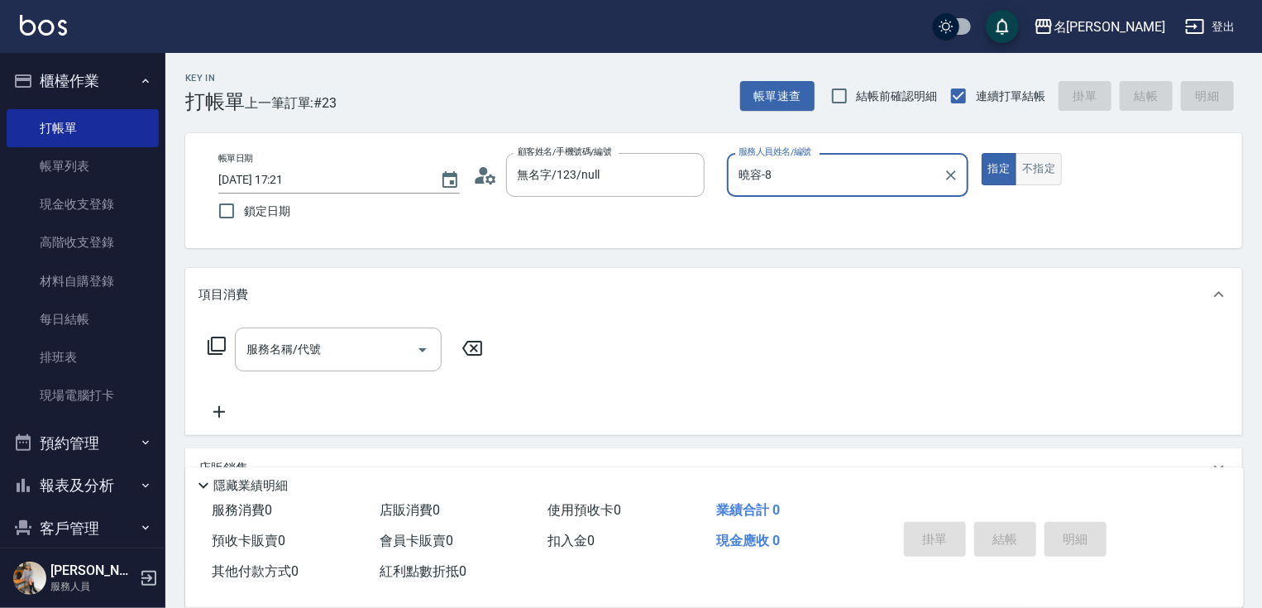
click at [1032, 170] on button "不指定" at bounding box center [1039, 169] width 46 height 32
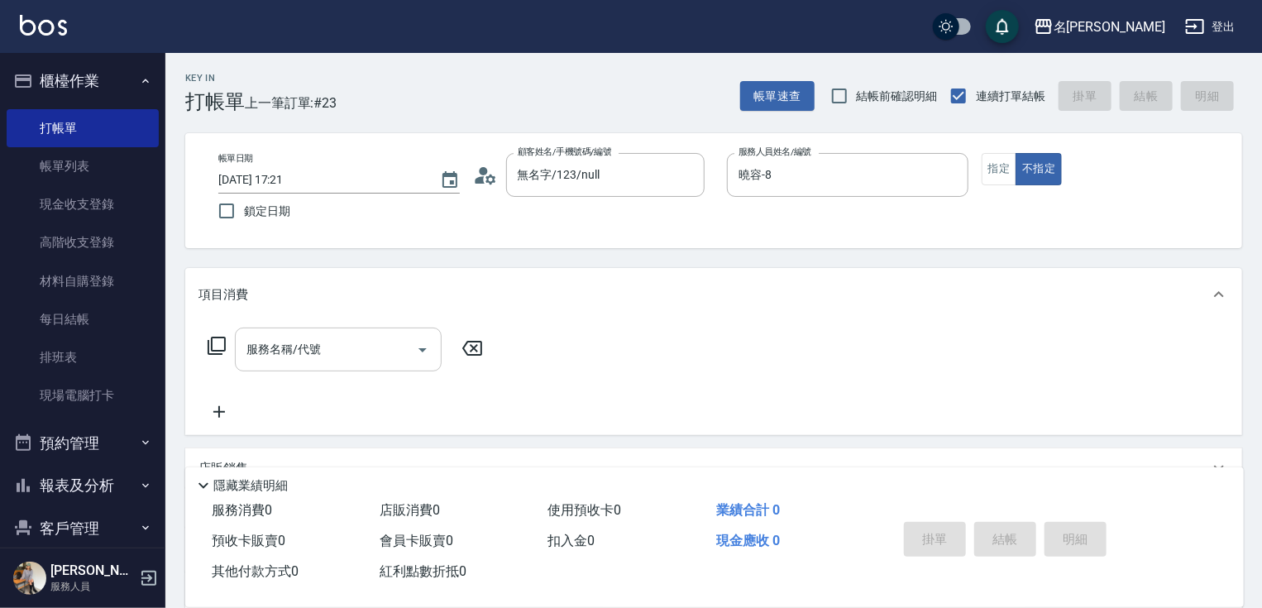
click at [360, 346] on input "服務名稱/代號" at bounding box center [325, 349] width 167 height 29
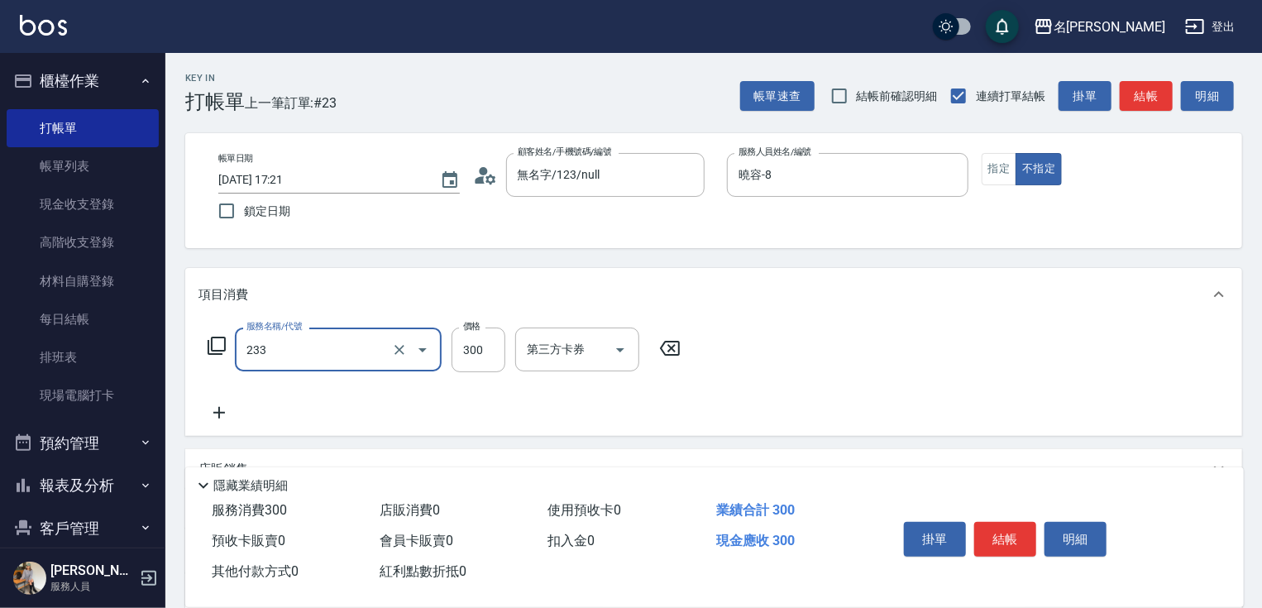
type input "洗髮300(233)"
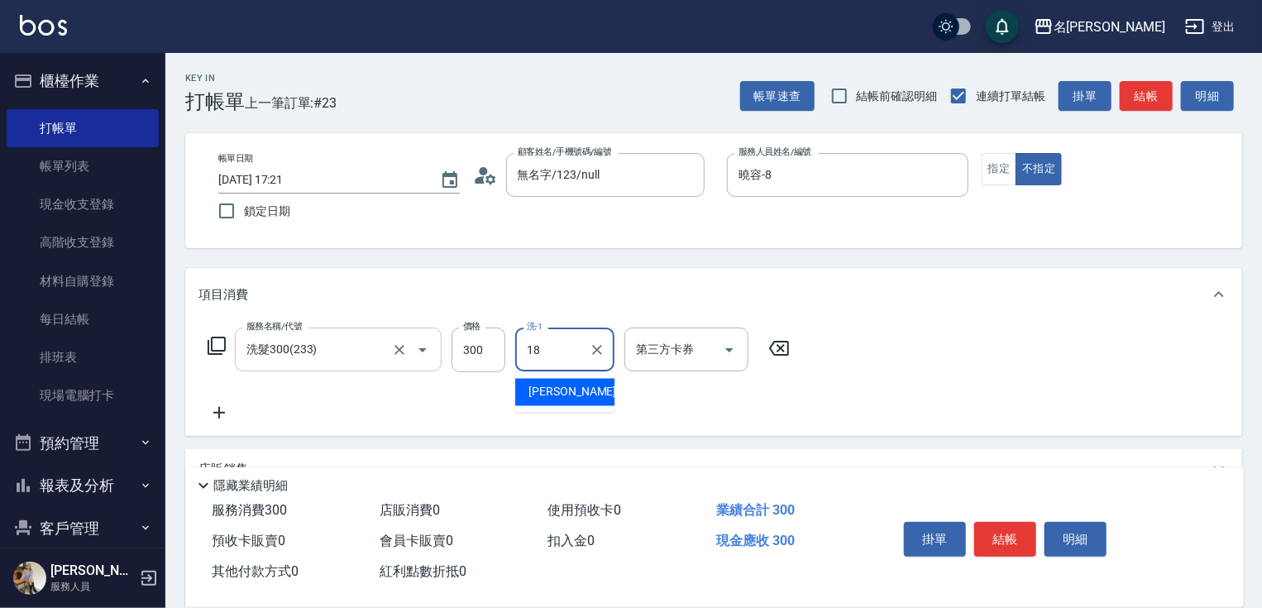
type input "[PERSON_NAME]-18"
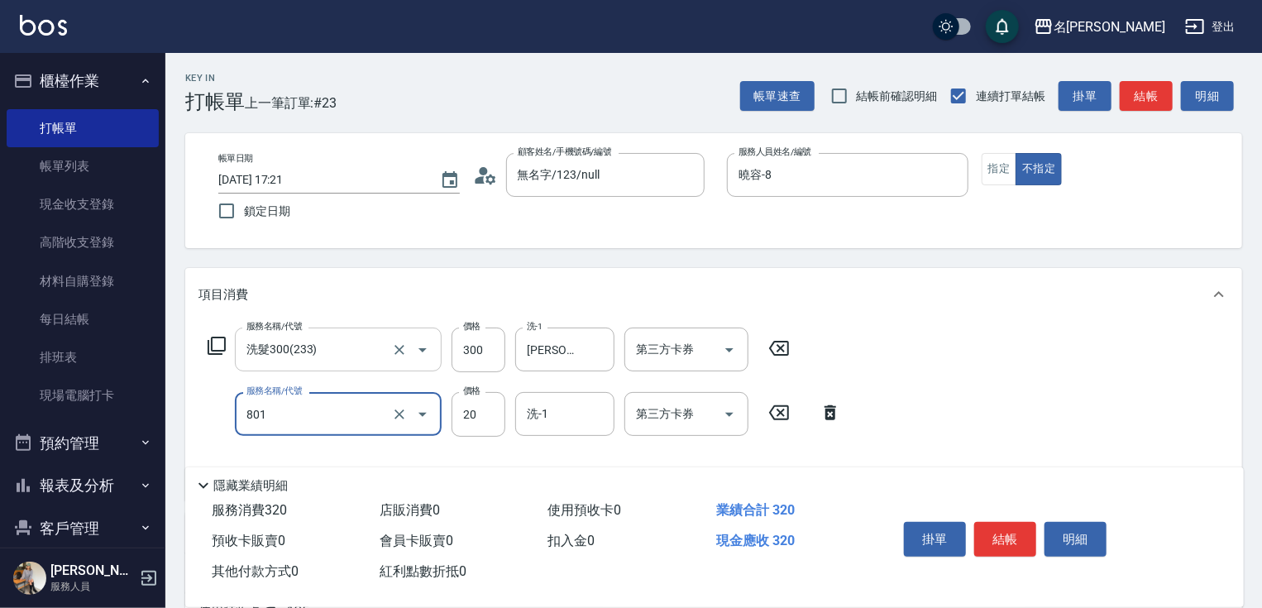
type input "潤絲20(801)"
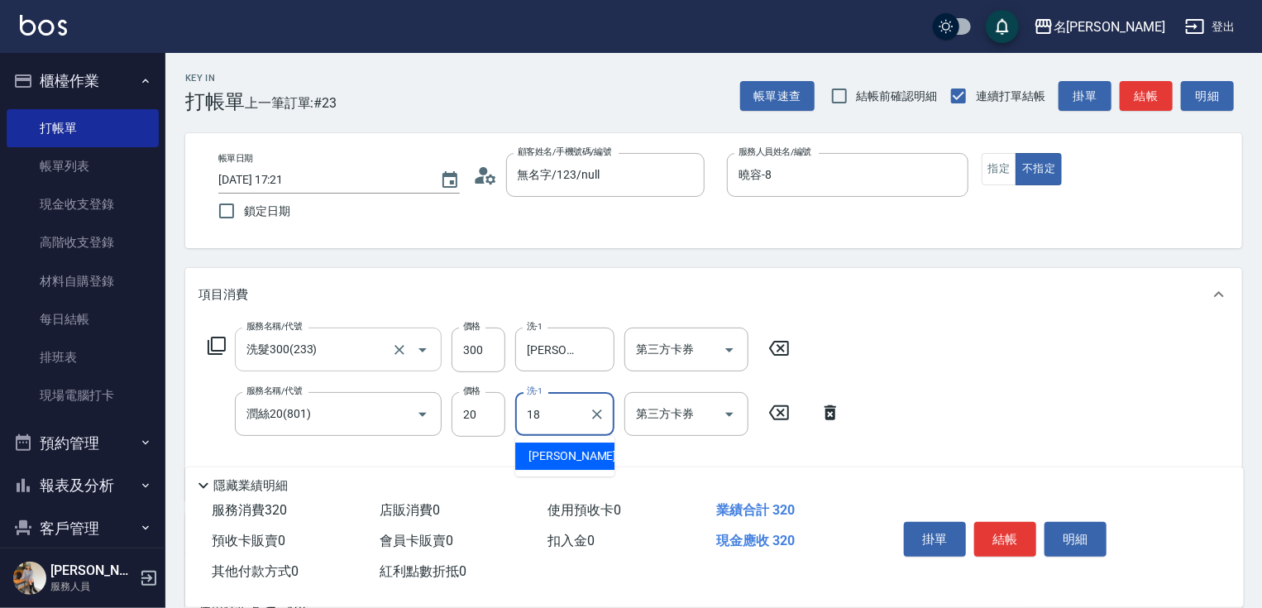
type input "[PERSON_NAME]-18"
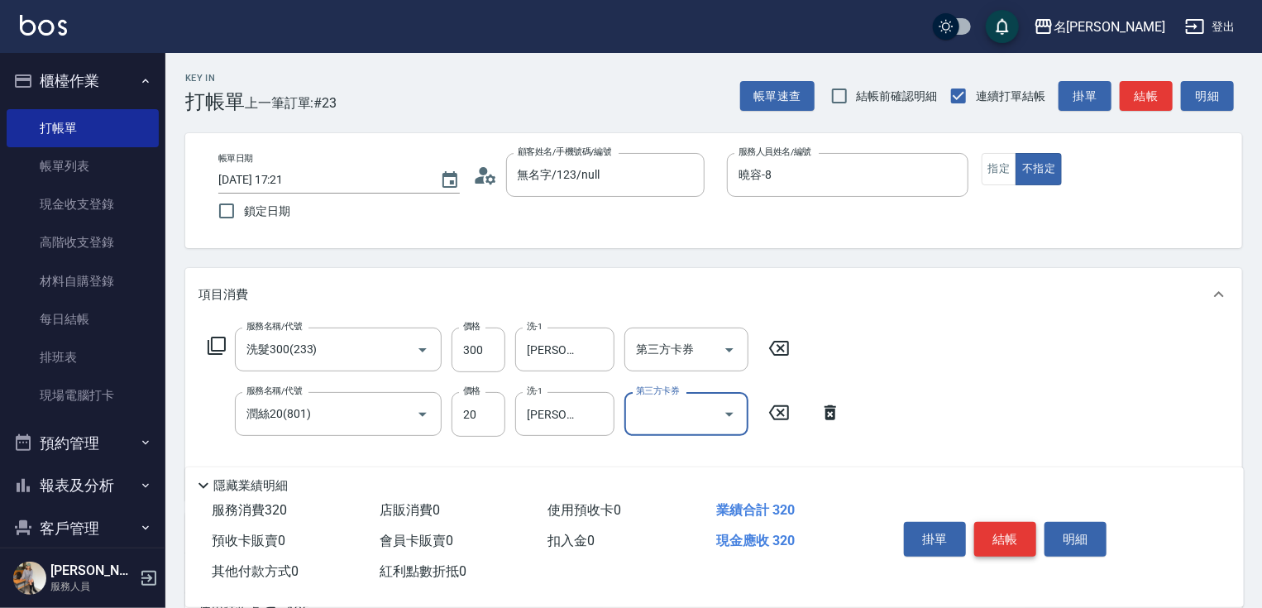
click at [1029, 524] on button "結帳" at bounding box center [1005, 539] width 62 height 35
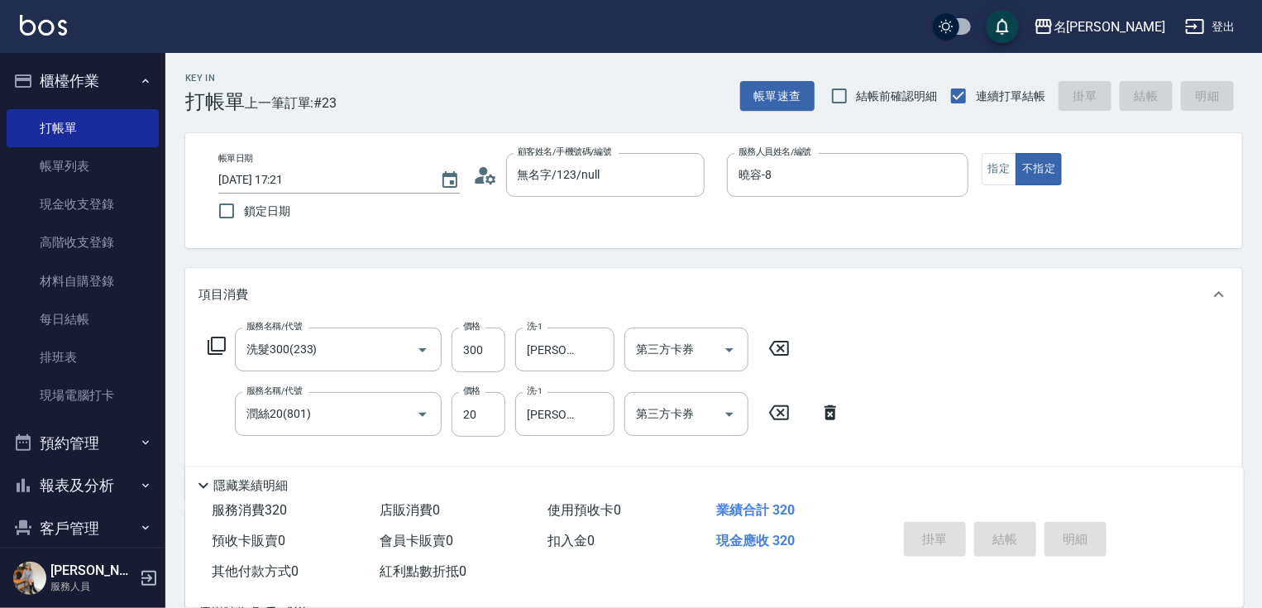
type input "[DATE] 17:22"
